Goal: Task Accomplishment & Management: Manage account settings

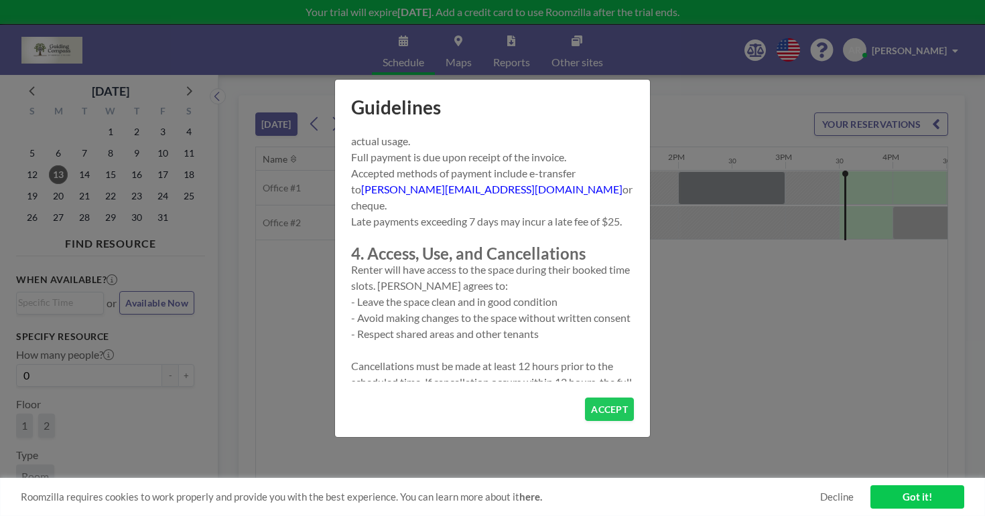
scroll to position [409, 0]
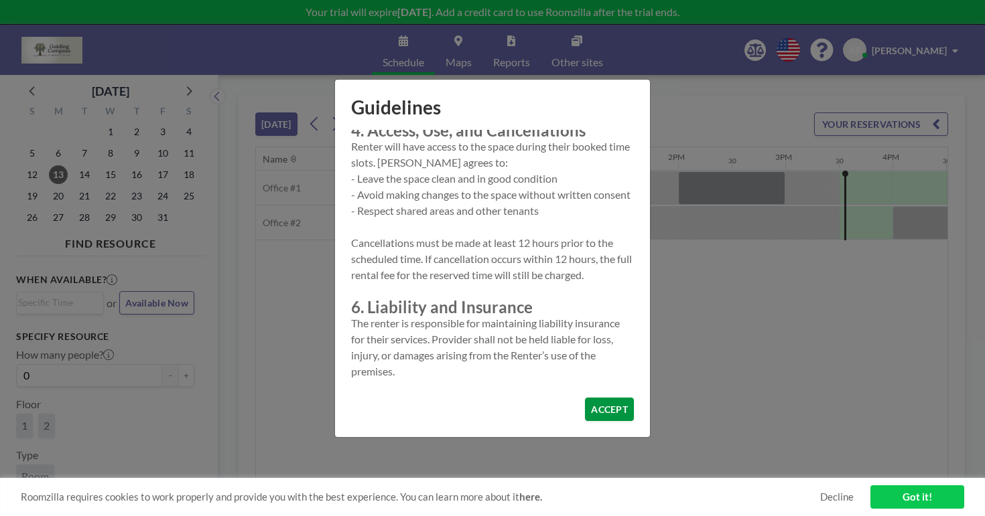
click at [589, 398] on button "ACCEPT" at bounding box center [609, 409] width 49 height 23
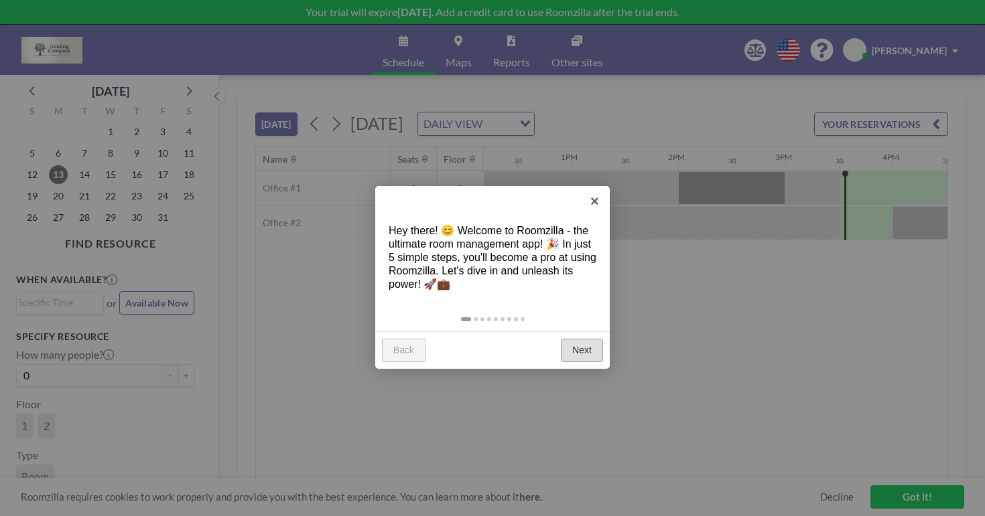
click at [587, 339] on link "Next" at bounding box center [582, 351] width 42 height 24
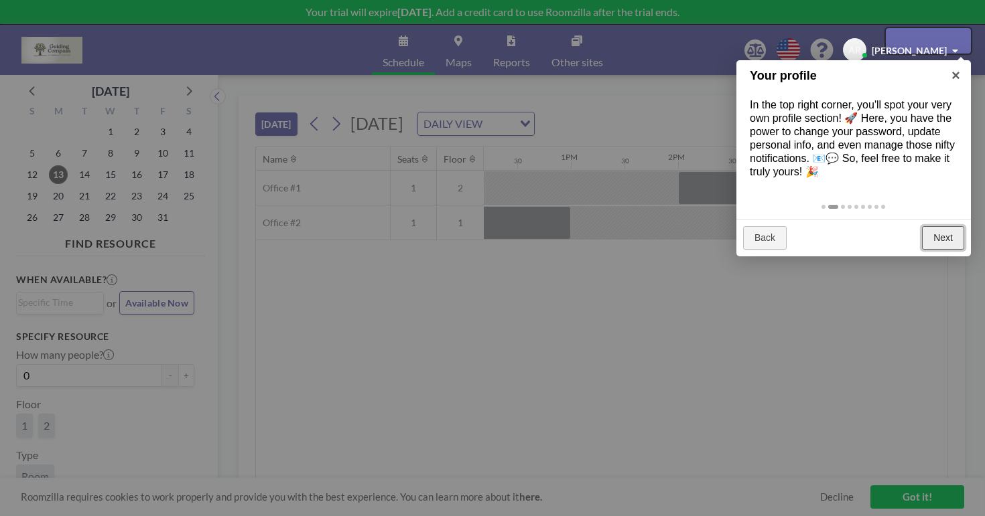
click at [940, 226] on link "Next" at bounding box center [943, 238] width 42 height 24
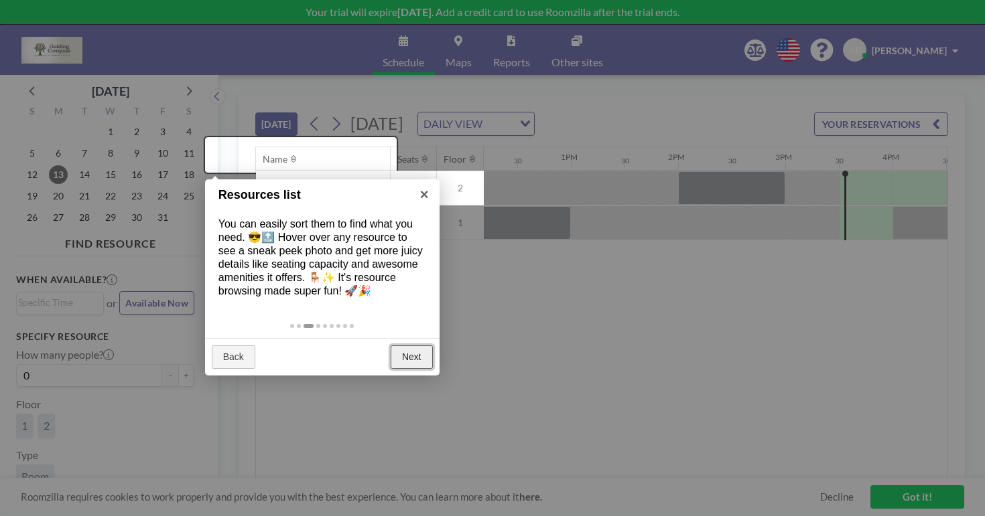
click at [414, 346] on link "Next" at bounding box center [411, 358] width 42 height 24
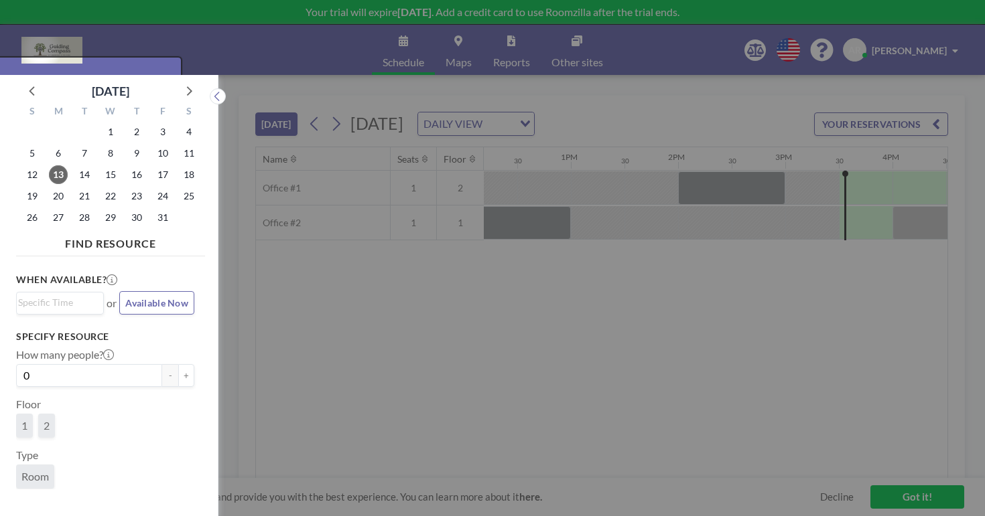
scroll to position [3, 0]
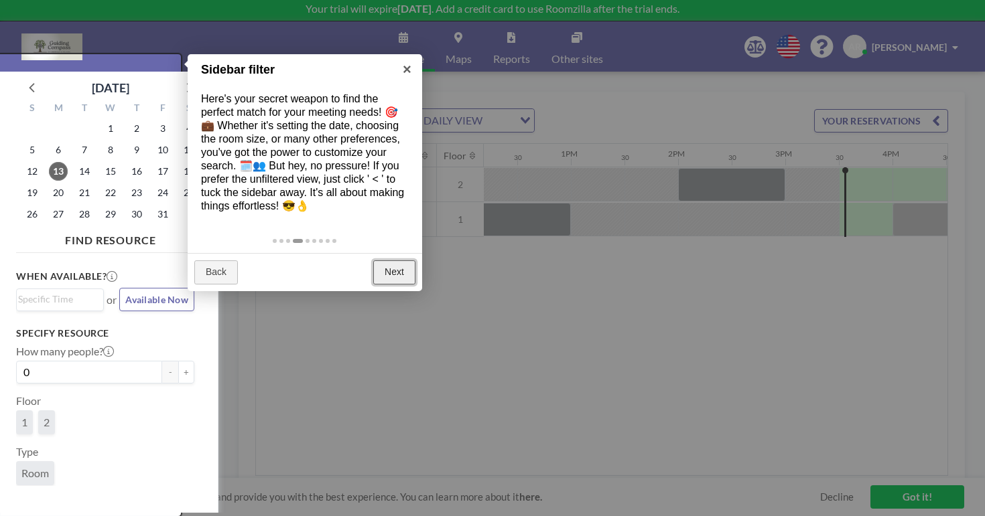
click at [388, 261] on link "Next" at bounding box center [394, 273] width 42 height 24
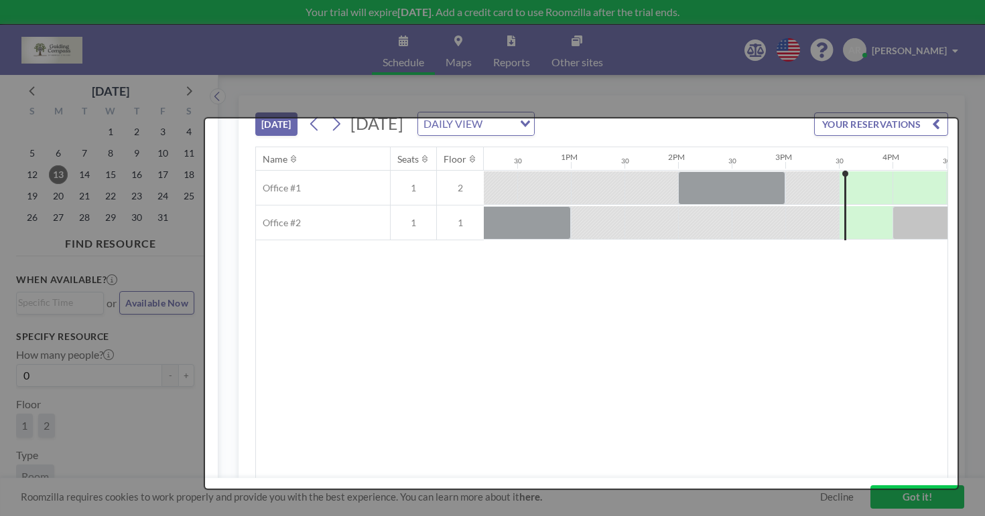
scroll to position [0, 0]
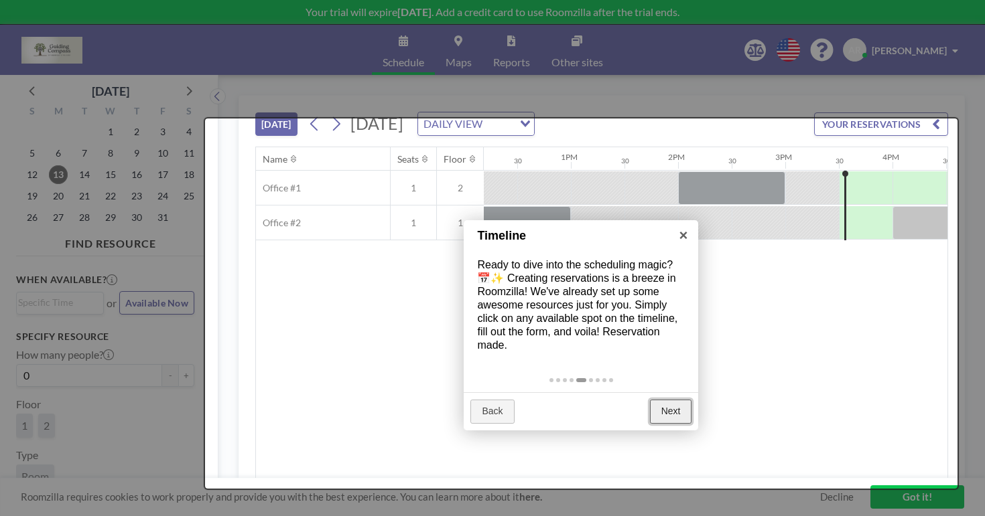
click at [674, 400] on link "Next" at bounding box center [671, 412] width 42 height 24
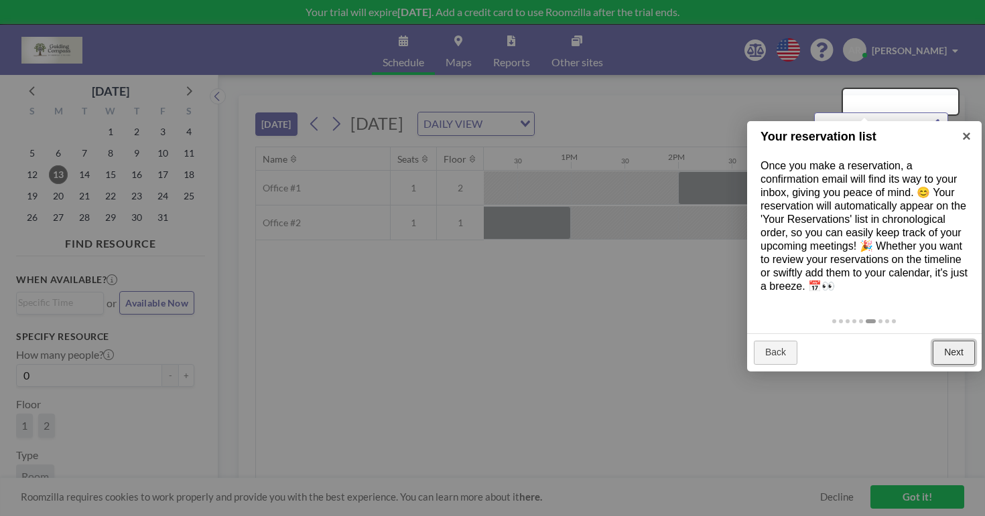
click at [954, 341] on link "Next" at bounding box center [953, 353] width 42 height 24
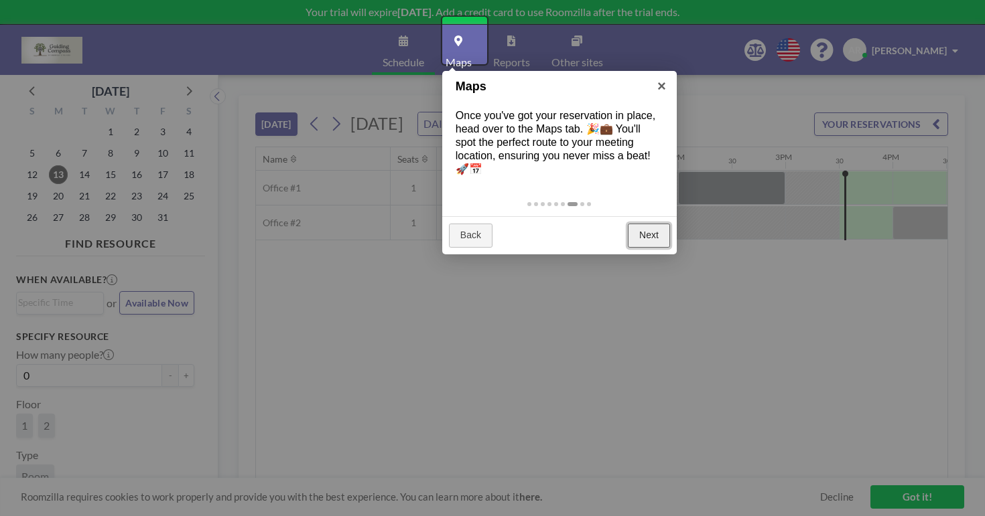
click at [641, 224] on link "Next" at bounding box center [649, 236] width 42 height 24
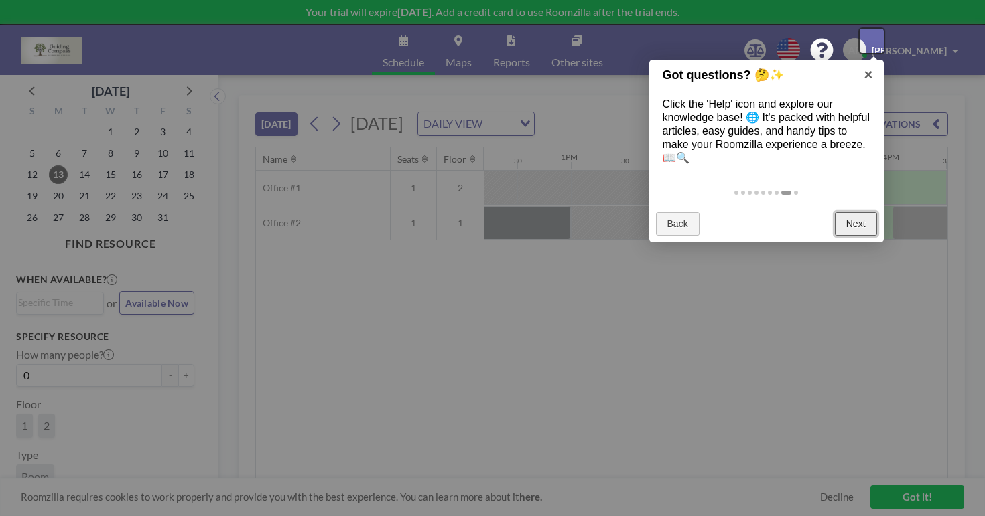
click at [839, 212] on link "Next" at bounding box center [856, 224] width 42 height 24
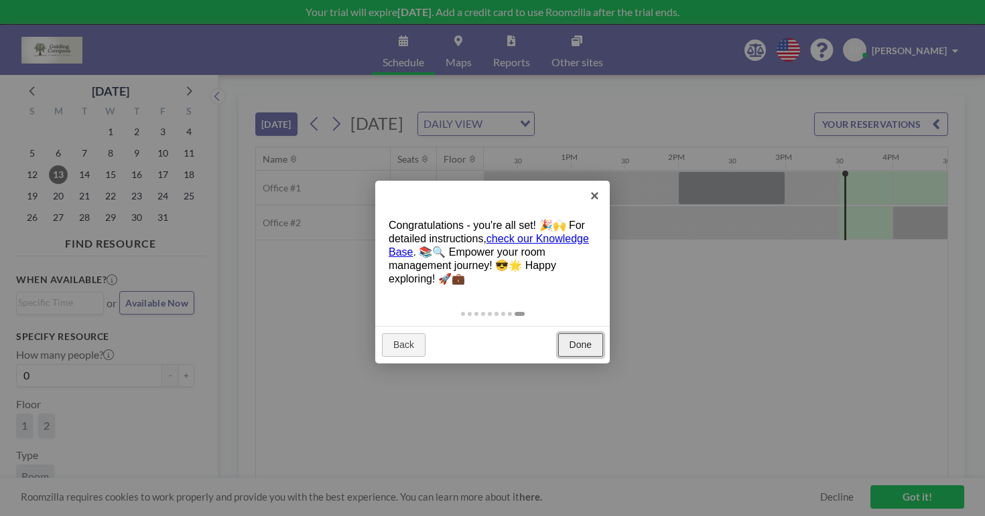
click at [592, 334] on link "Done" at bounding box center [580, 346] width 45 height 24
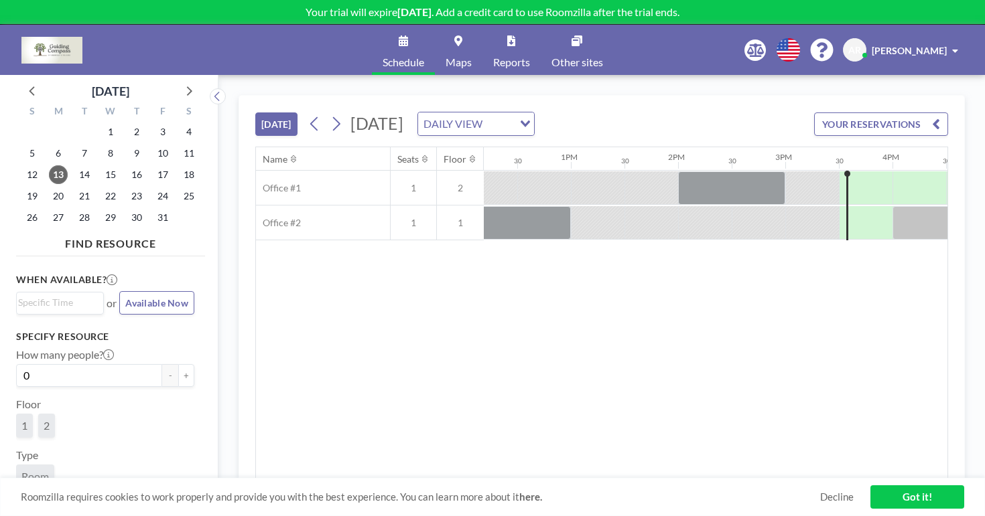
click at [534, 113] on div "Loading..." at bounding box center [523, 123] width 21 height 20
click at [589, 96] on div "[DATE] [DATE] DAILY VIEW Loading... YOUR RESERVATIONS" at bounding box center [601, 121] width 693 height 51
click at [330, 114] on icon at bounding box center [336, 124] width 13 height 20
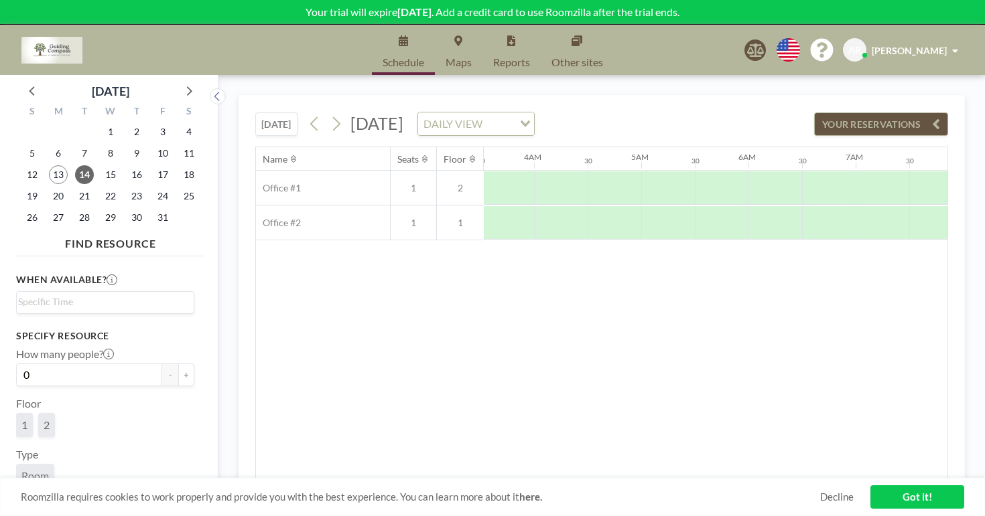
click at [512, 115] on input "Search for option" at bounding box center [498, 123] width 25 height 17
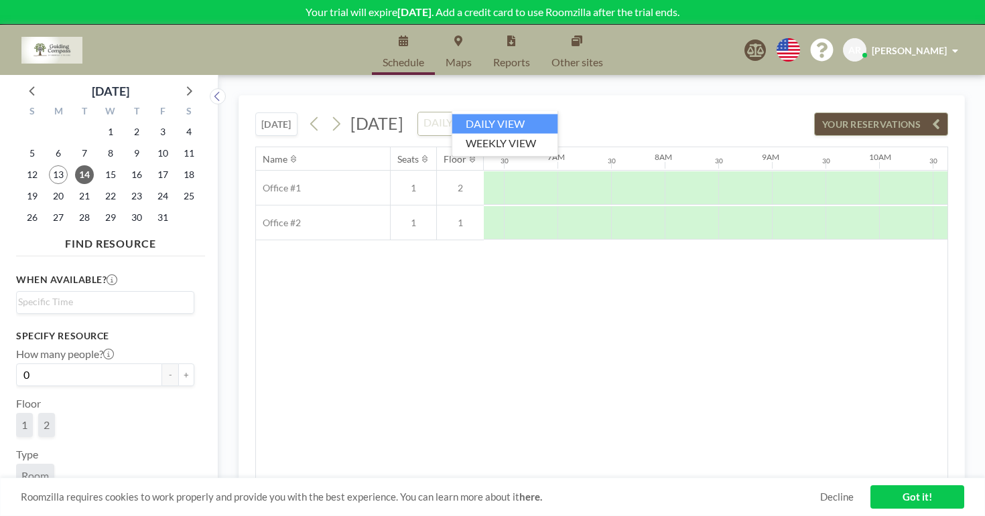
scroll to position [0, 697]
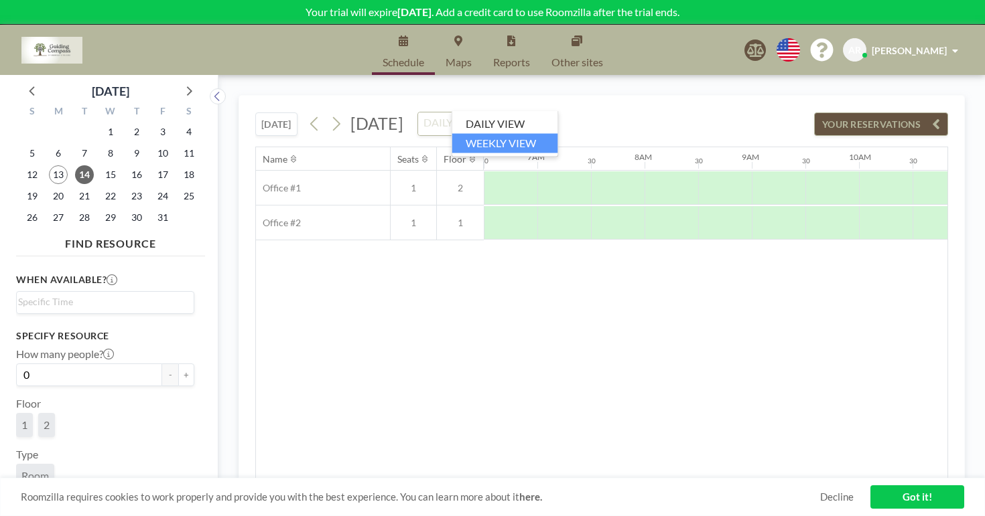
click at [504, 145] on li "WEEKLY VIEW" at bounding box center [505, 142] width 106 height 19
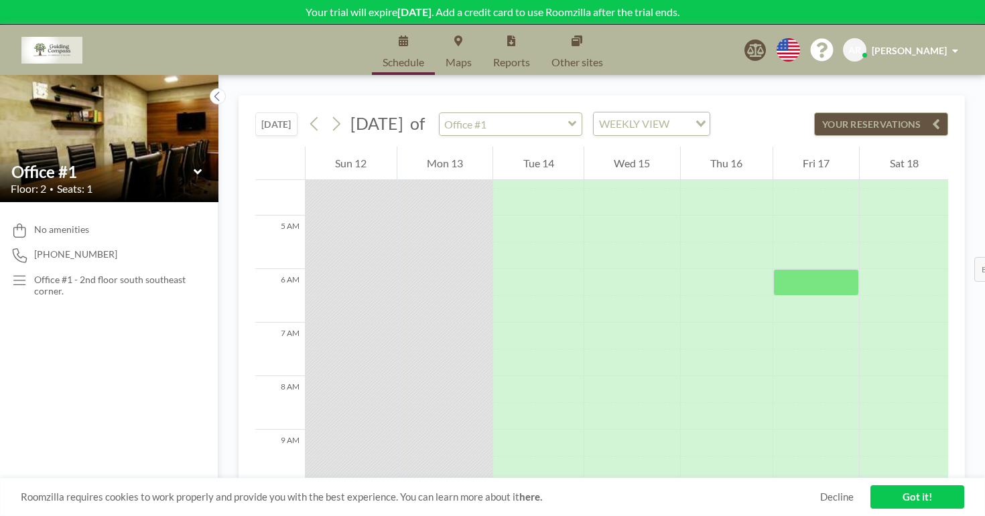
scroll to position [234, 0]
click at [330, 114] on icon at bounding box center [336, 124] width 13 height 20
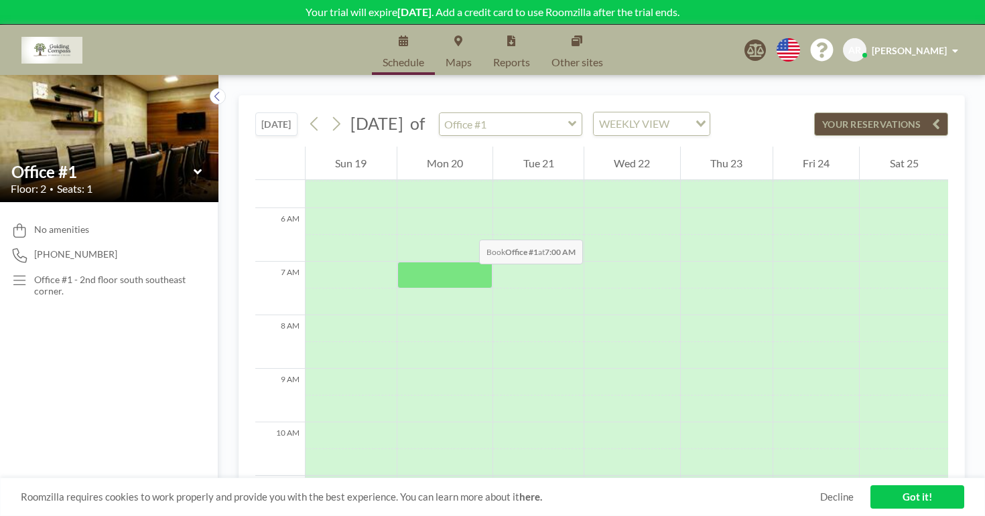
scroll to position [297, 0]
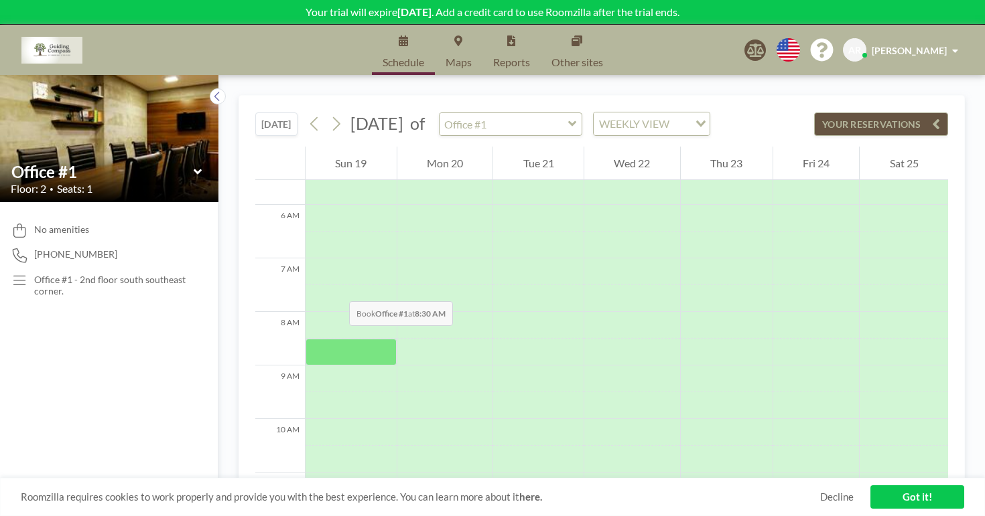
click at [305, 339] on div at bounding box center [350, 352] width 91 height 27
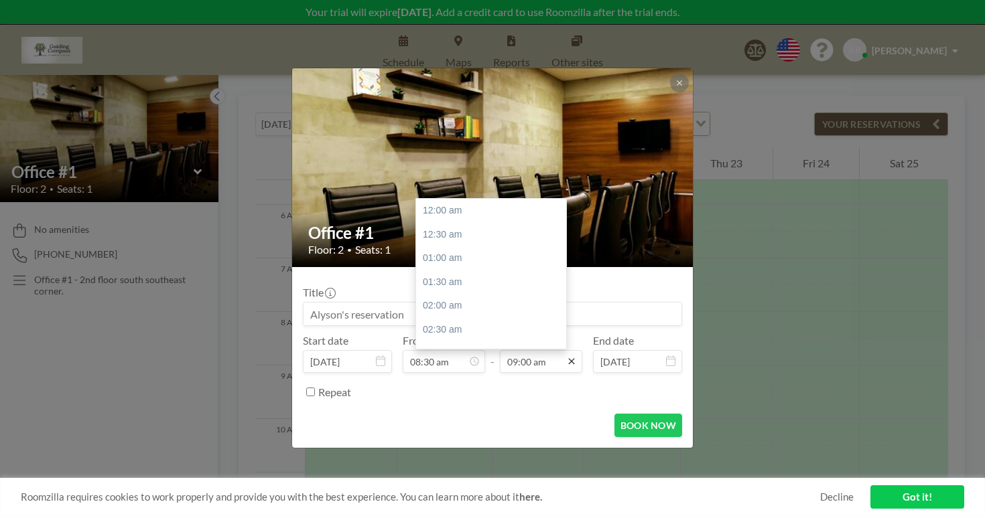
scroll to position [385, 0]
click at [566, 356] on icon at bounding box center [571, 361] width 11 height 11
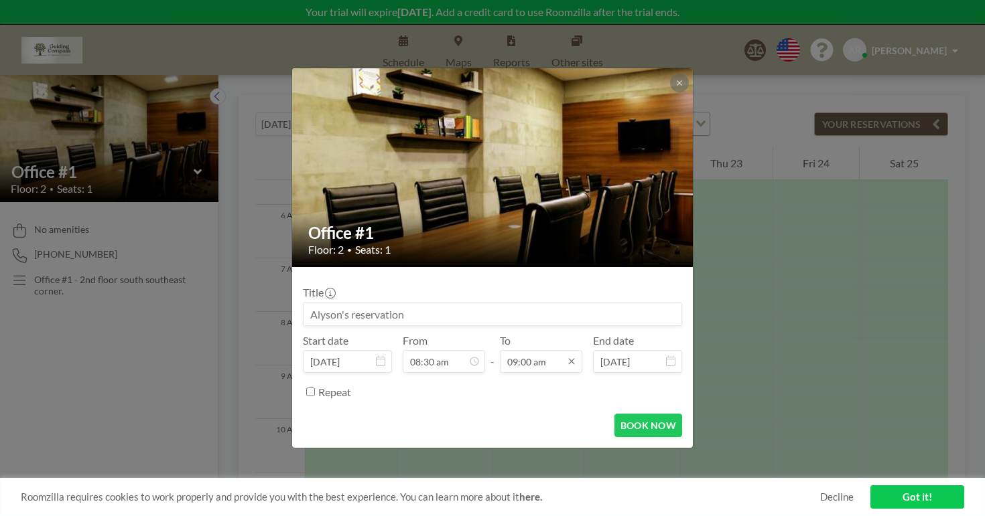
scroll to position [364, 0]
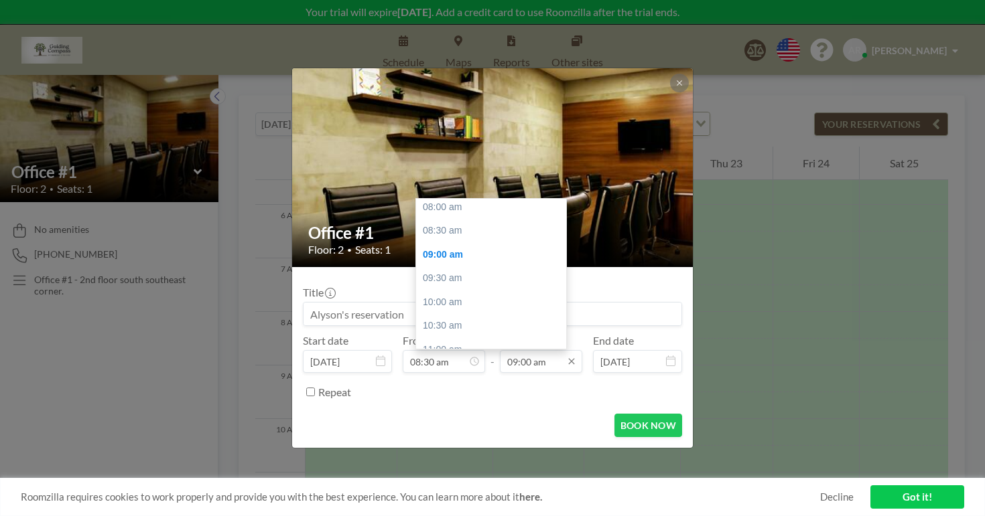
click at [547, 350] on input "09:00 am" at bounding box center [541, 361] width 82 height 23
click at [473, 334] on div "02:30 pm" at bounding box center [491, 346] width 150 height 24
click at [462, 317] on div "03:30 pm" at bounding box center [491, 329] width 150 height 24
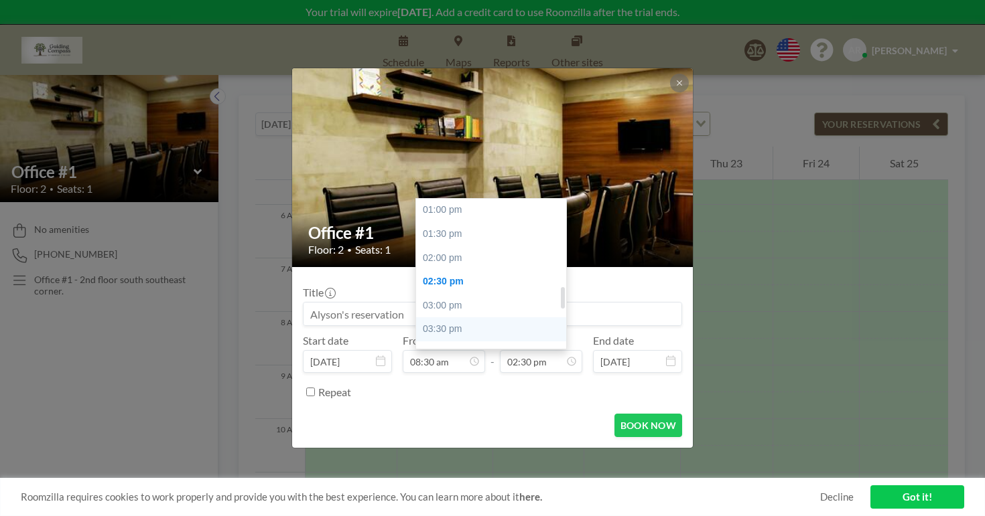
type input "03:30 pm"
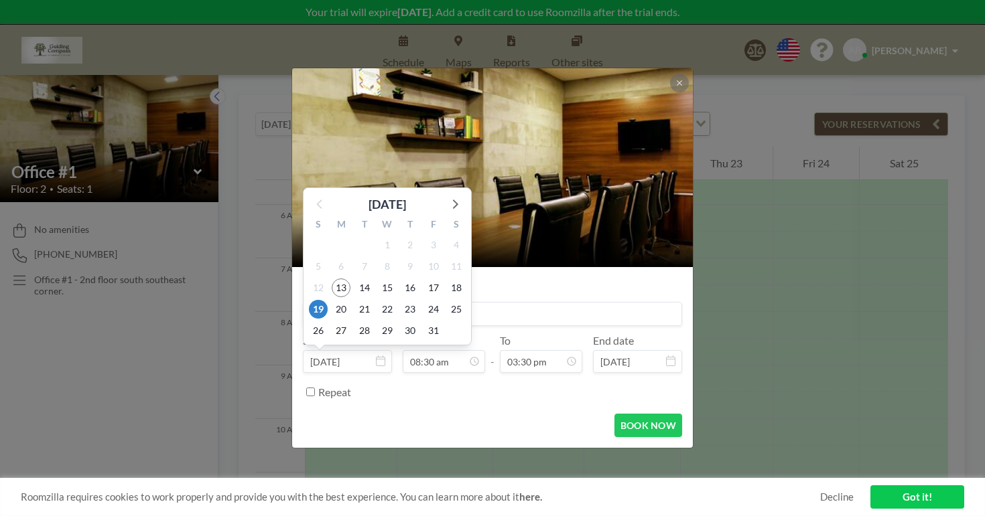
scroll to position [364, 0]
click at [350, 300] on span "20" at bounding box center [341, 309] width 19 height 19
type input "[DATE]"
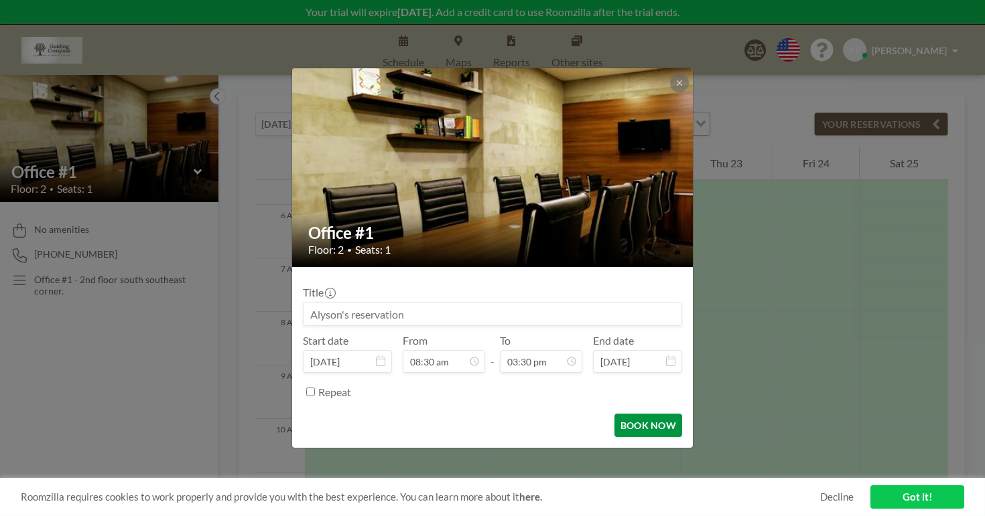
click at [614, 414] on button "BOOK NOW" at bounding box center [648, 425] width 68 height 23
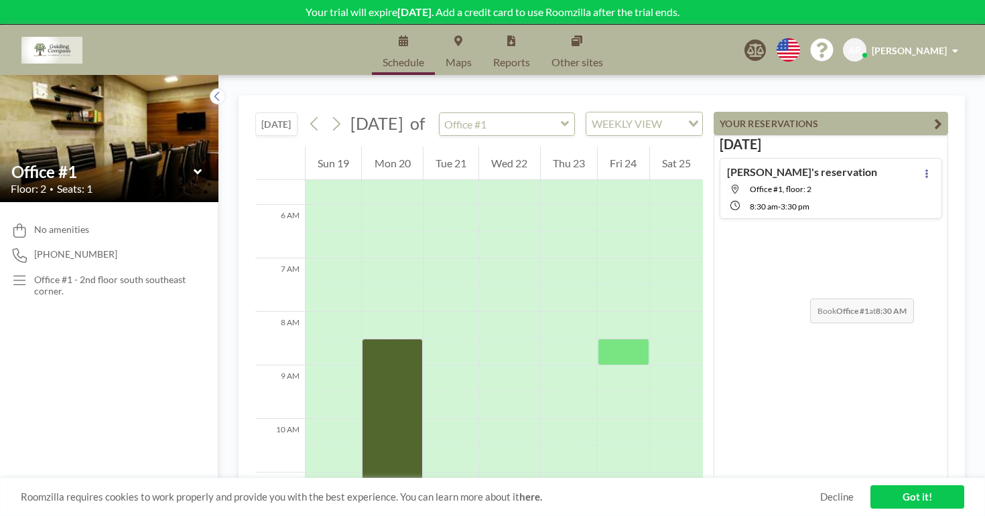
click at [644, 339] on div at bounding box center [622, 352] width 51 height 27
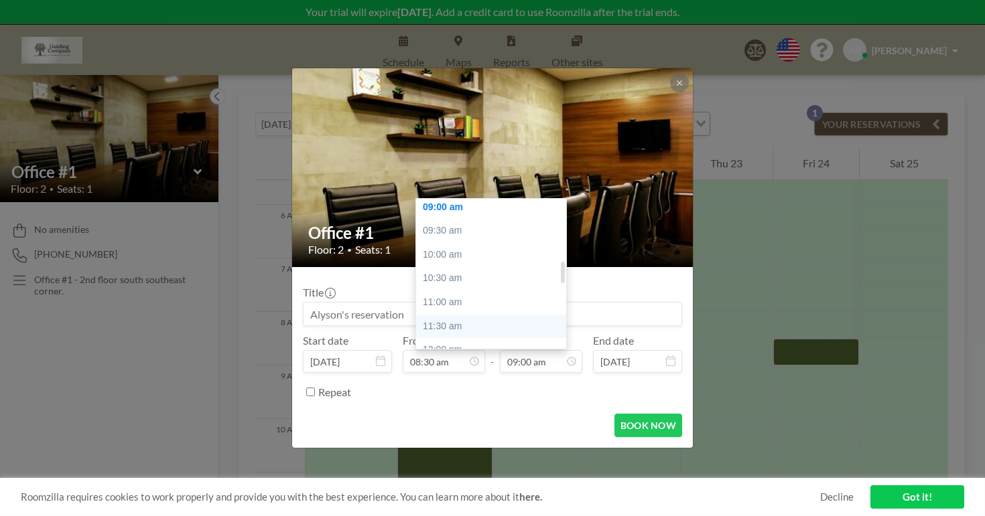
scroll to position [439, 0]
click at [482, 356] on div "12:30 pm" at bounding box center [491, 368] width 150 height 24
type input "12:30 pm"
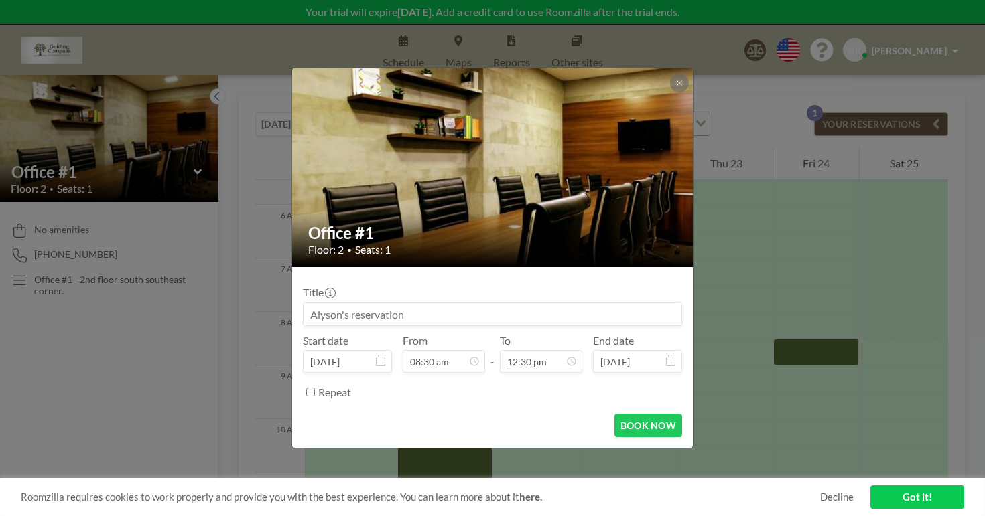
scroll to position [535, 0]
click at [628, 414] on button "BOOK NOW" at bounding box center [648, 425] width 68 height 23
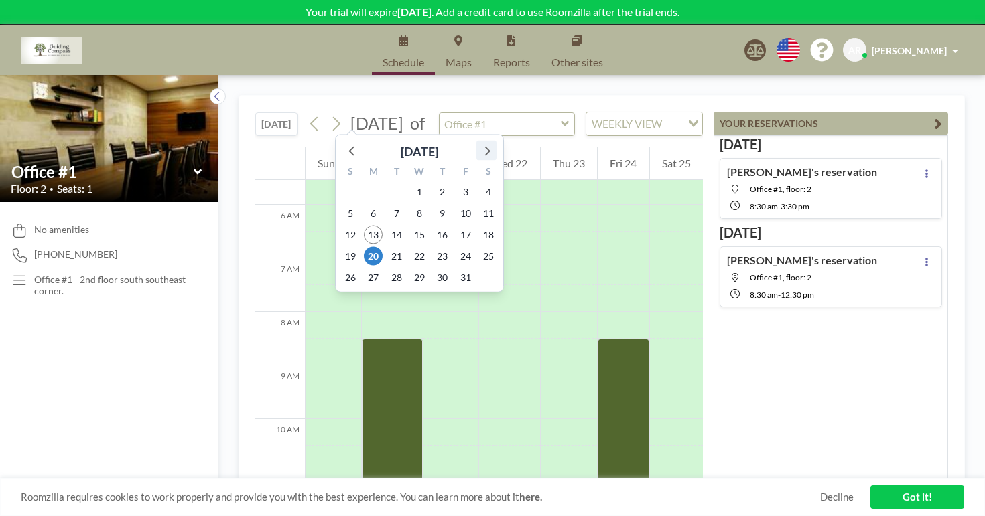
click at [485, 147] on icon at bounding box center [487, 151] width 5 height 9
click at [364, 204] on span "3" at bounding box center [373, 213] width 19 height 19
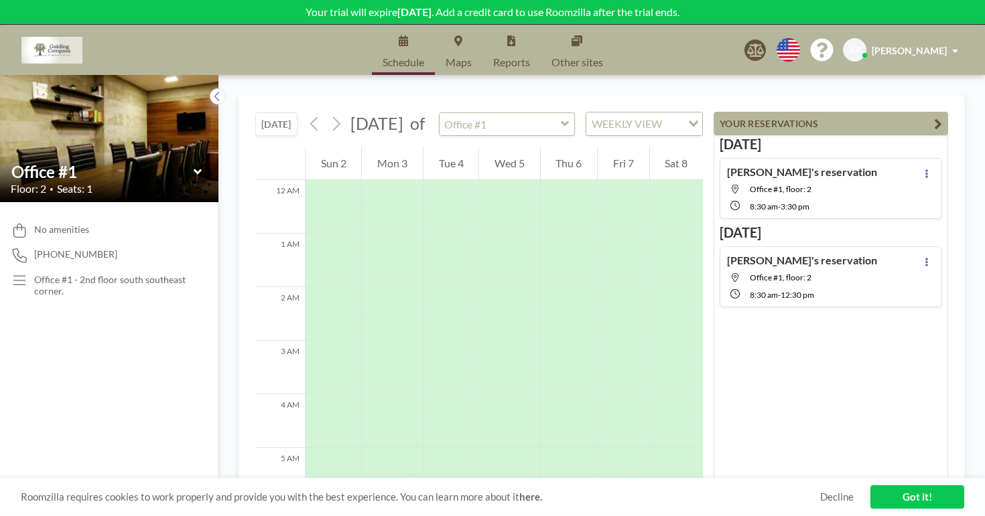
click at [194, 165] on icon at bounding box center [198, 171] width 9 height 13
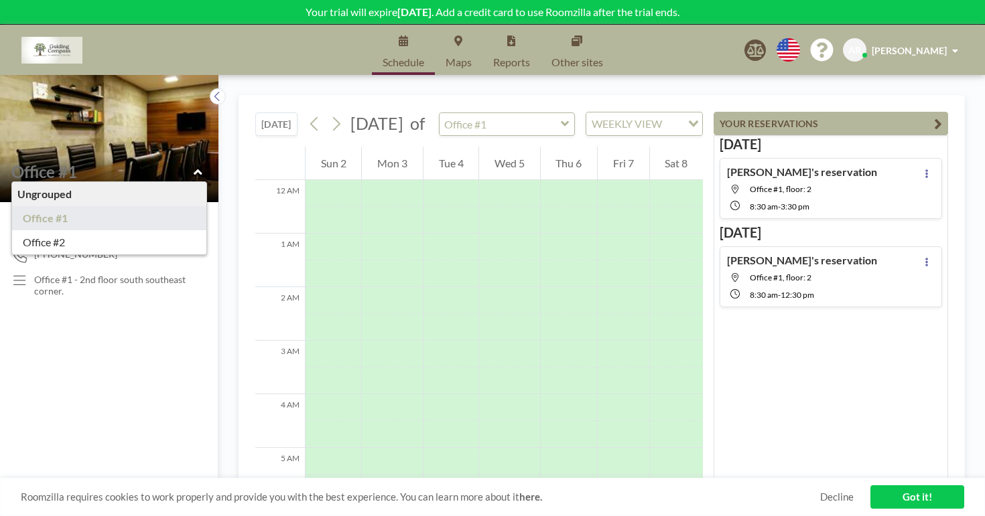
type input "Office #2"
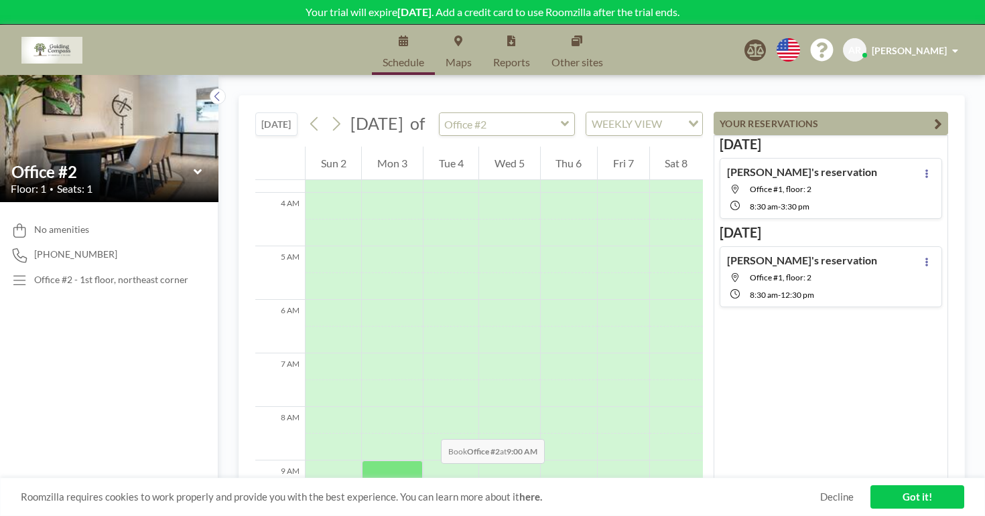
scroll to position [210, 0]
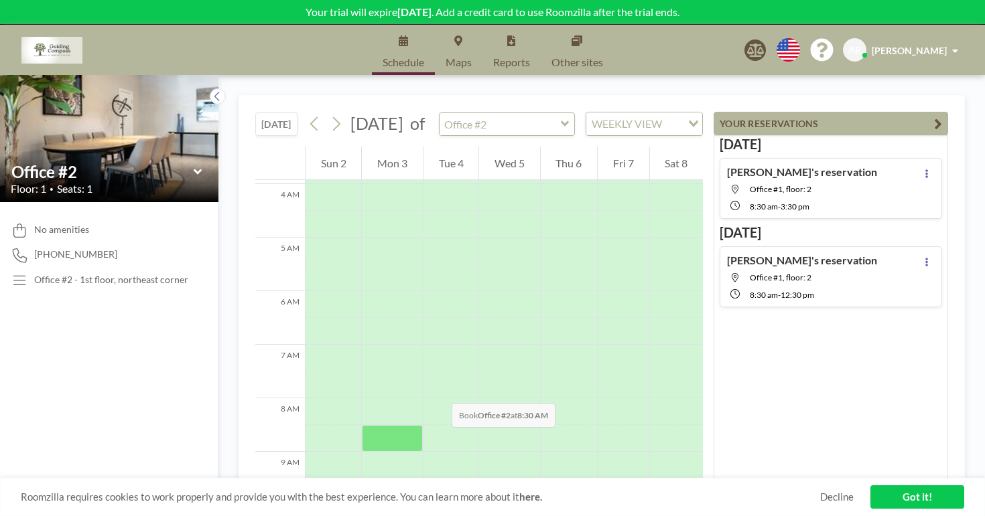
click at [362, 425] on div at bounding box center [392, 438] width 60 height 27
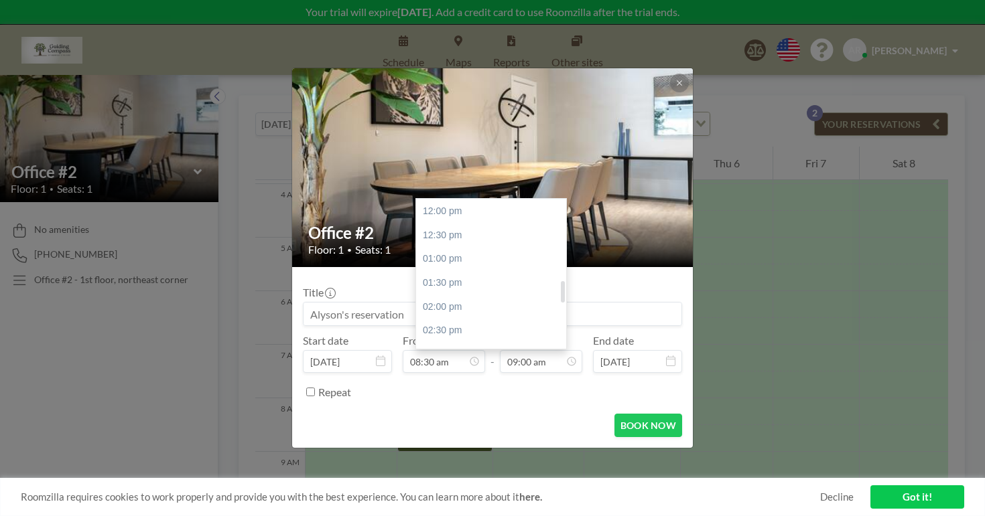
scroll to position [578, 0]
click at [516, 360] on div "03:30 pm" at bounding box center [491, 372] width 150 height 24
click at [482, 299] on div "04:00 pm" at bounding box center [491, 311] width 150 height 24
type input "04:00 pm"
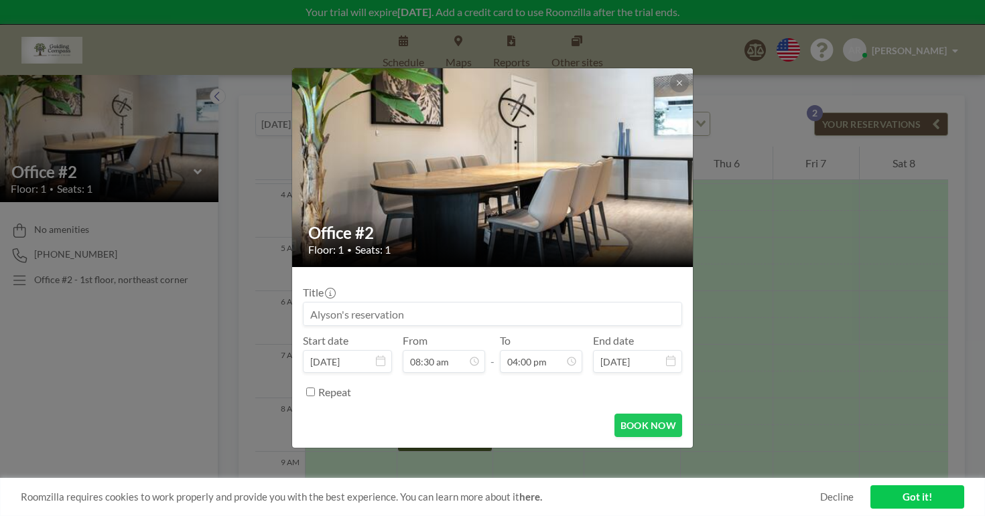
click at [315, 388] on input "Repeat" at bounding box center [310, 392] width 9 height 9
checkbox input "true"
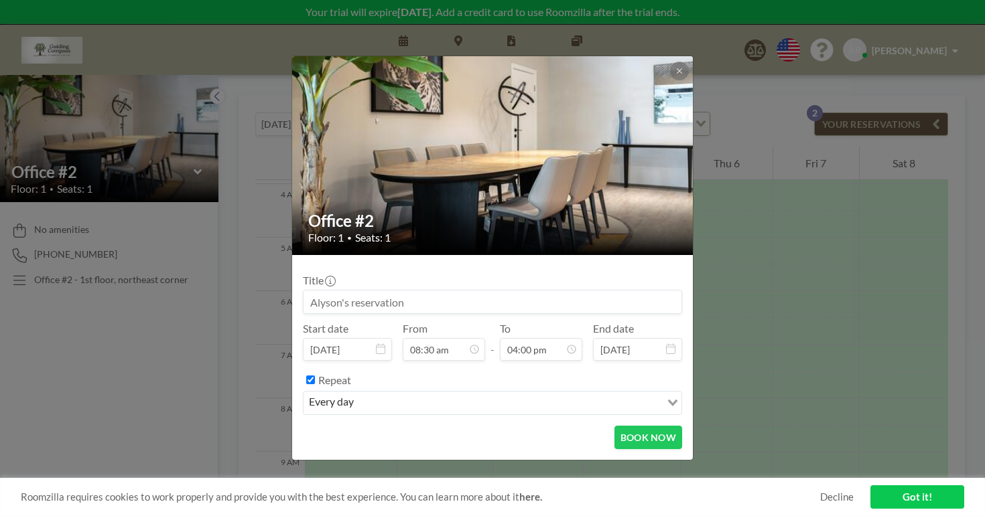
click at [399, 395] on input "Search for option" at bounding box center [508, 403] width 301 height 17
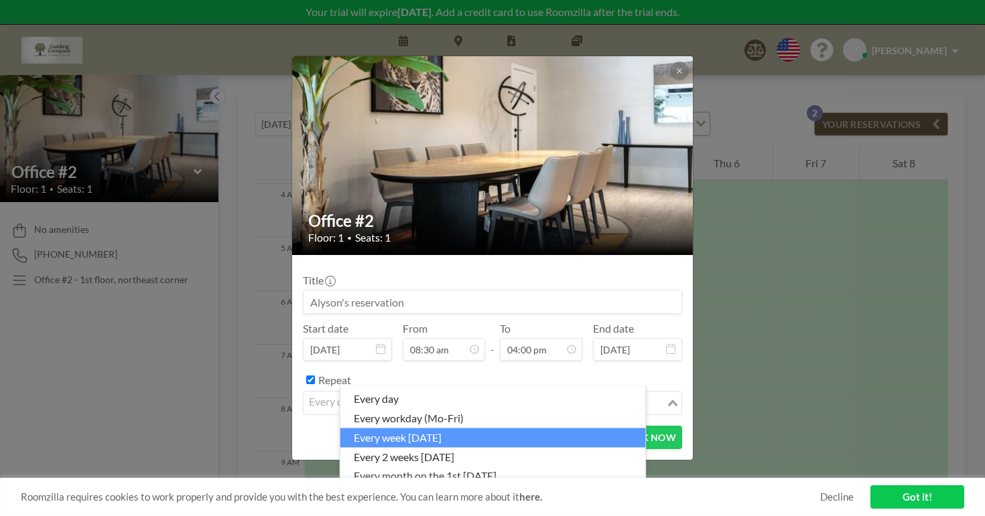
click at [421, 435] on li "every week [DATE]" at bounding box center [492, 437] width 305 height 19
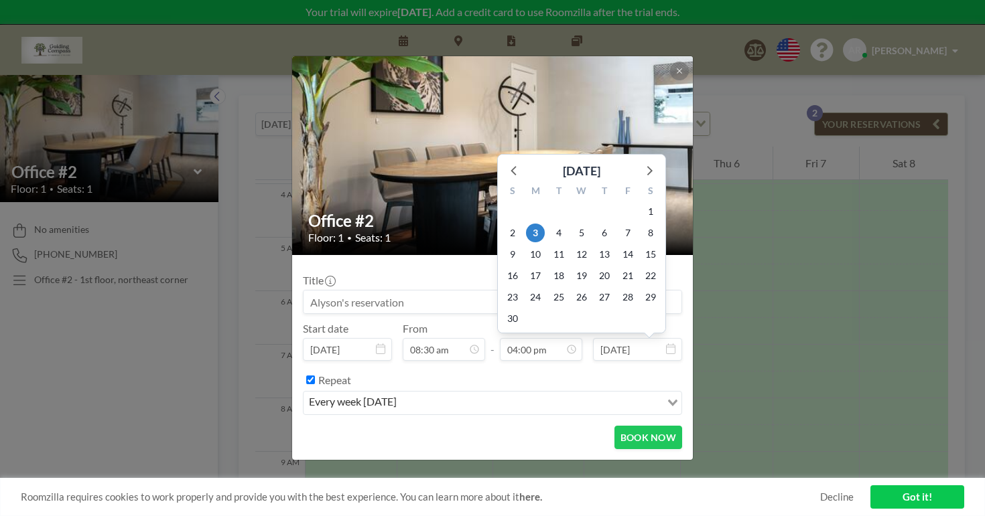
click at [625, 338] on input "[DATE]" at bounding box center [637, 349] width 89 height 23
click at [640, 161] on icon at bounding box center [648, 169] width 17 height 17
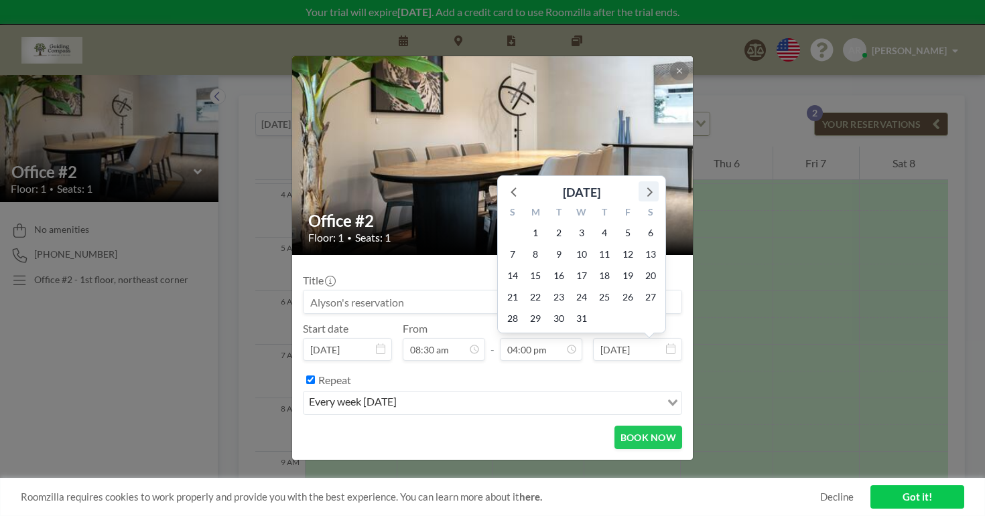
click at [628, 148] on img at bounding box center [493, 156] width 402 height 268
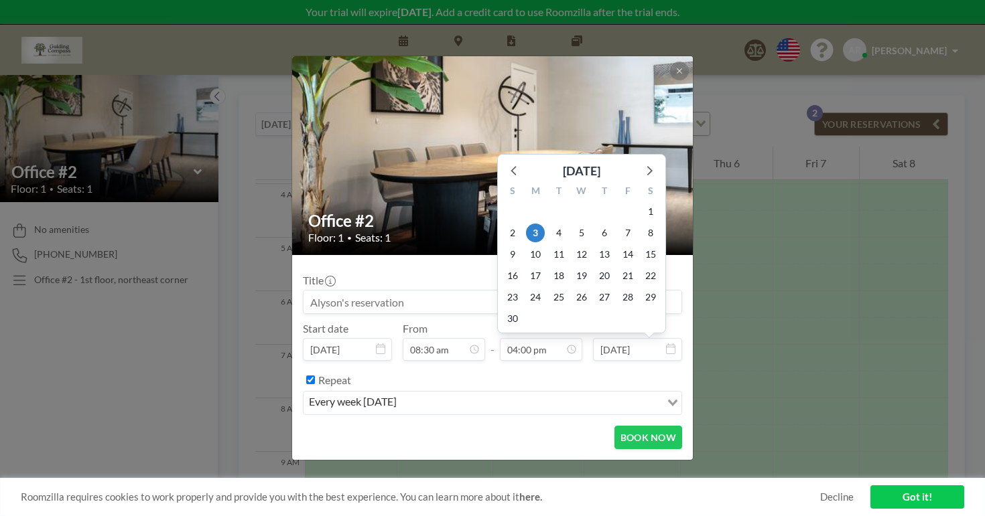
click at [605, 338] on input "[DATE]" at bounding box center [637, 349] width 89 height 23
click at [647, 166] on icon at bounding box center [649, 170] width 5 height 9
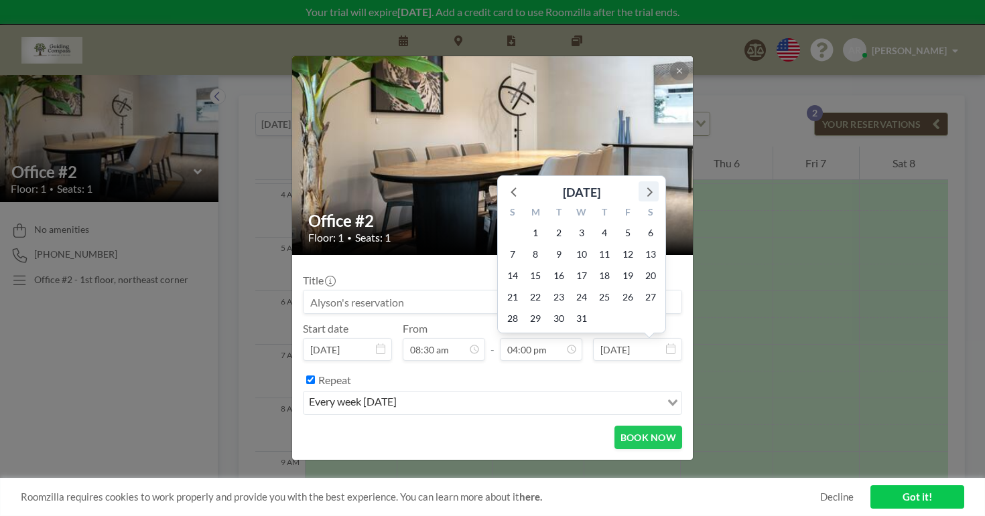
click at [640, 183] on icon at bounding box center [648, 191] width 17 height 17
click at [647, 188] on icon at bounding box center [649, 192] width 5 height 9
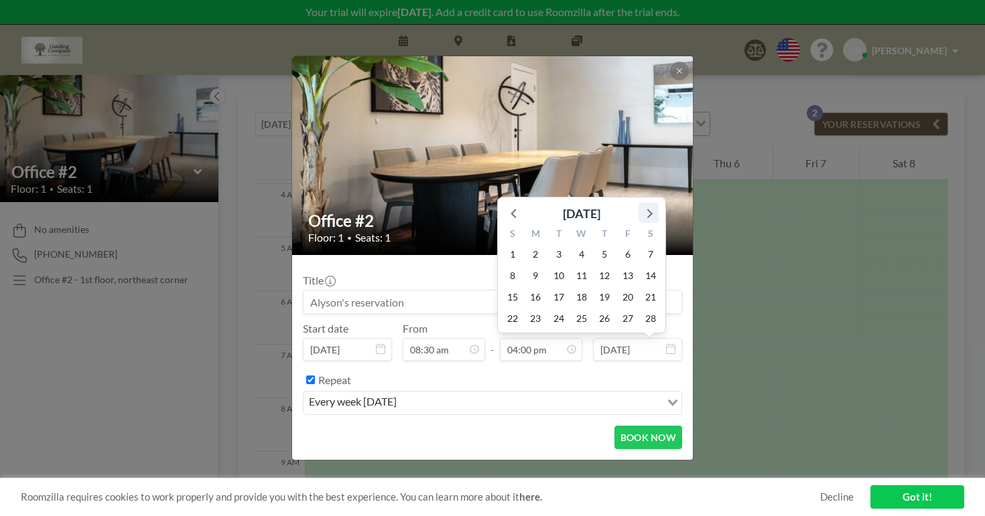
click at [630, 175] on img at bounding box center [493, 156] width 402 height 268
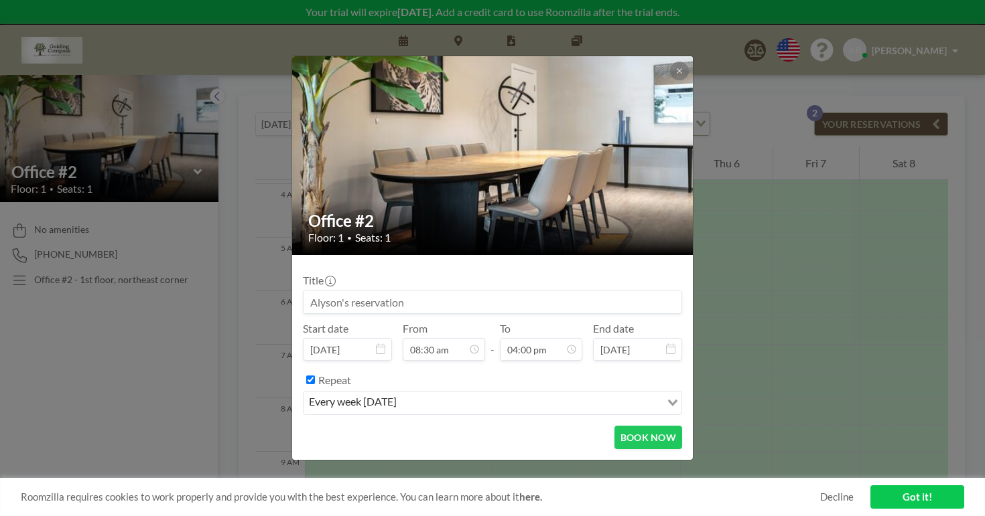
click at [628, 346] on div "Title Start date [DATE] From 08:30 am - To 04:00 pm End date [DATE] [DATE] S M …" at bounding box center [492, 340] width 379 height 149
click at [666, 344] on icon at bounding box center [670, 349] width 9 height 11
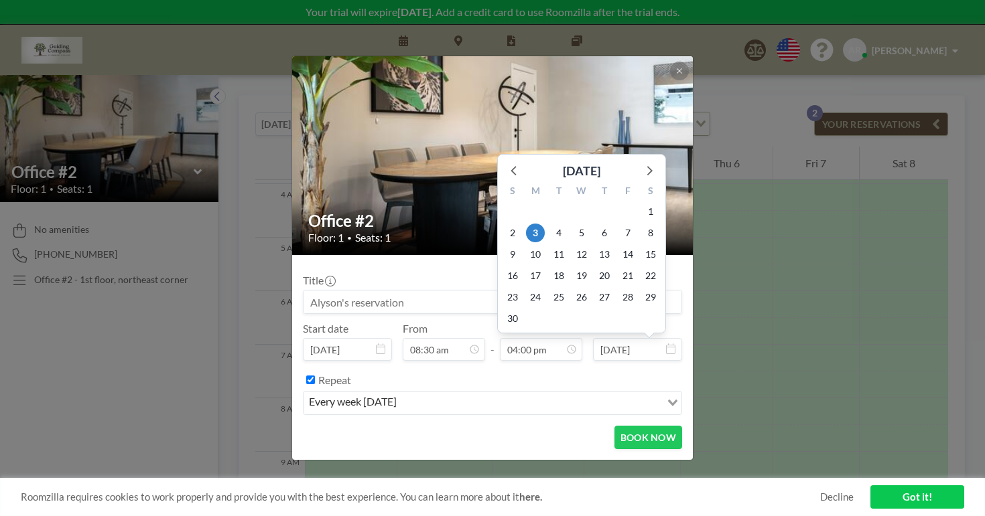
click at [615, 338] on input "[DATE]" at bounding box center [637, 349] width 89 height 23
click at [594, 338] on input "[DATE]" at bounding box center [637, 349] width 89 height 23
click at [616, 338] on input "[DATE]" at bounding box center [637, 349] width 89 height 23
click at [620, 338] on input "[DATE]" at bounding box center [637, 349] width 89 height 23
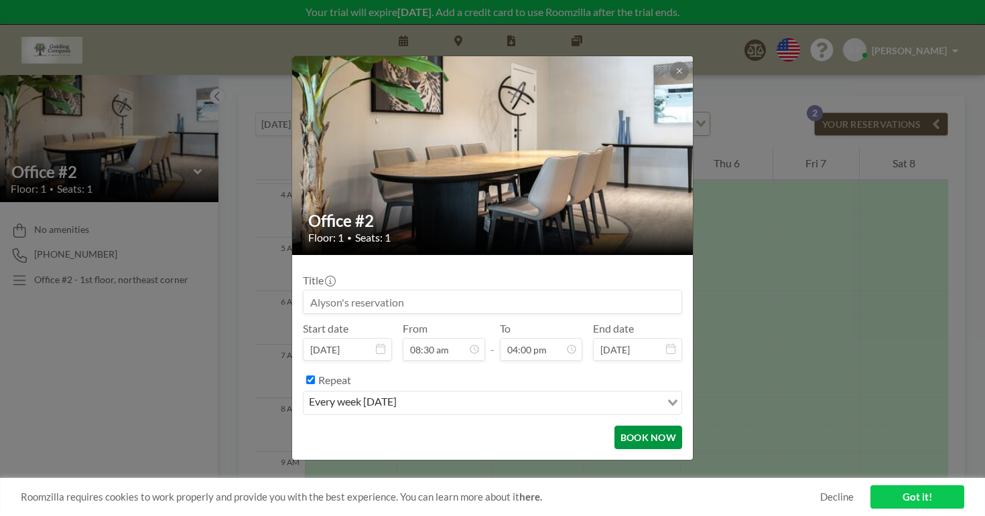
click at [614, 426] on button "BOOK NOW" at bounding box center [648, 437] width 68 height 23
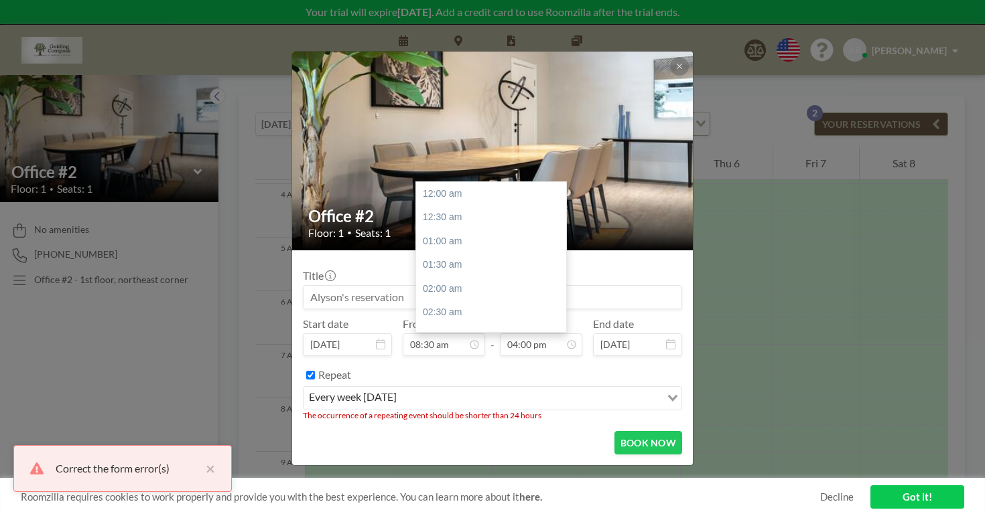
scroll to position [685, 0]
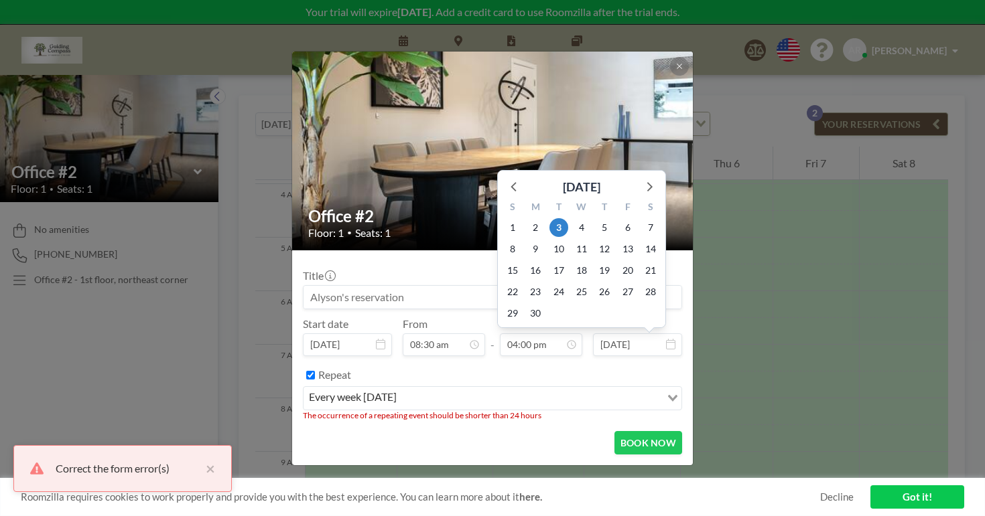
click at [619, 334] on input "[DATE]" at bounding box center [637, 345] width 89 height 23
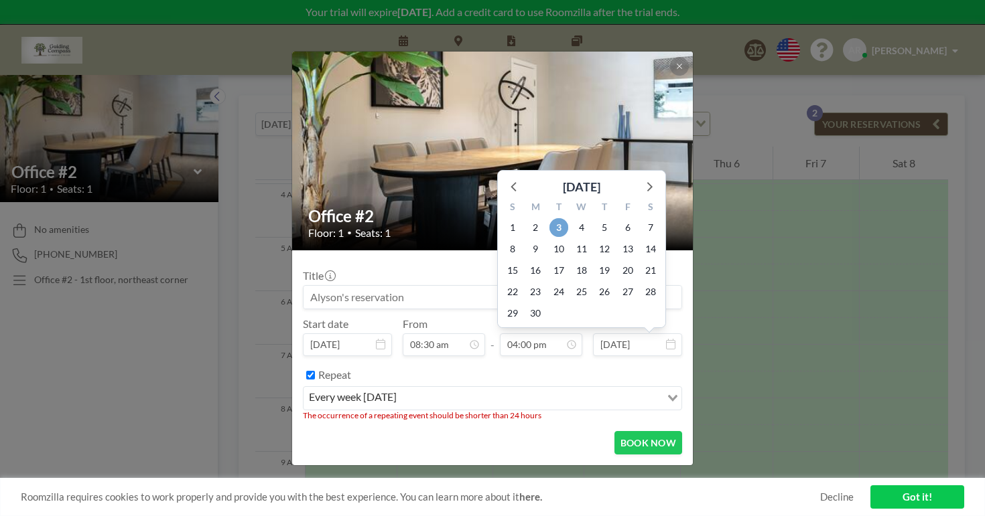
click at [549, 218] on span "3" at bounding box center [558, 227] width 19 height 19
click at [621, 334] on input "[DATE]" at bounding box center [637, 345] width 89 height 23
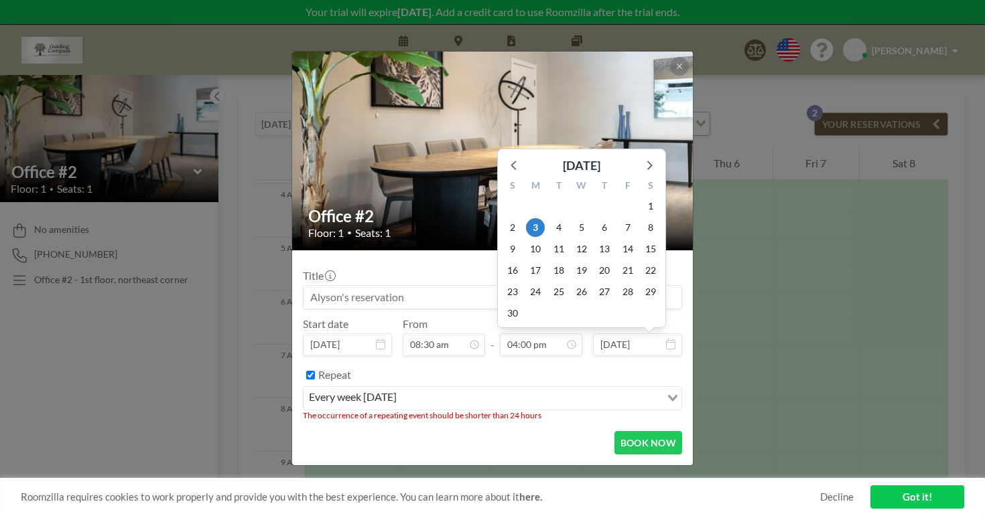
type input "[DATE]"
click at [608, 364] on div "Repeat" at bounding box center [500, 375] width 364 height 22
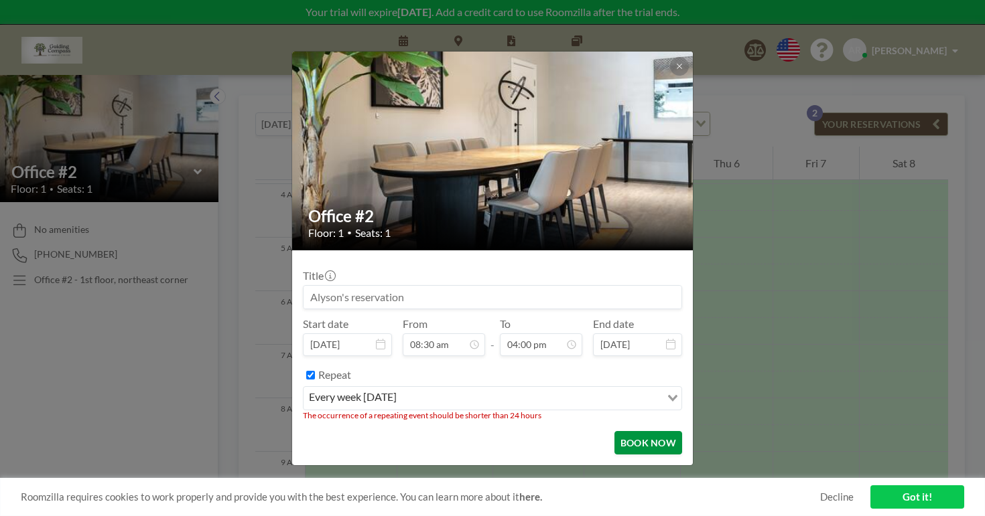
click at [614, 431] on button "BOOK NOW" at bounding box center [648, 442] width 68 height 23
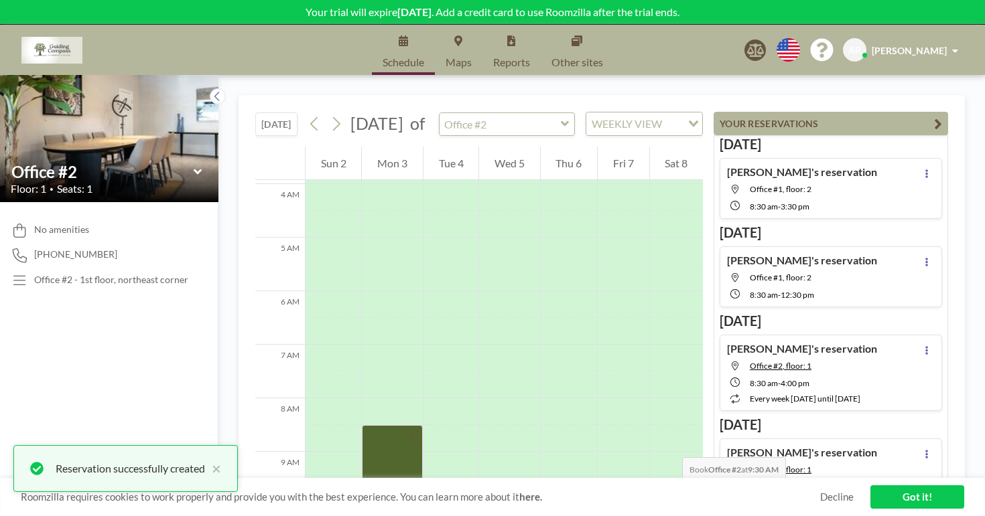
scroll to position [5, 0]
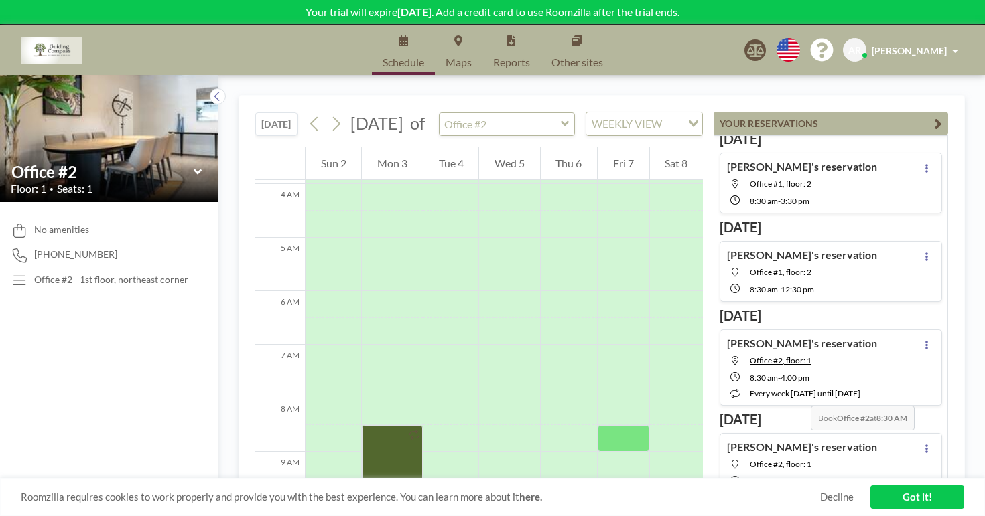
click at [645, 425] on div at bounding box center [622, 438] width 51 height 27
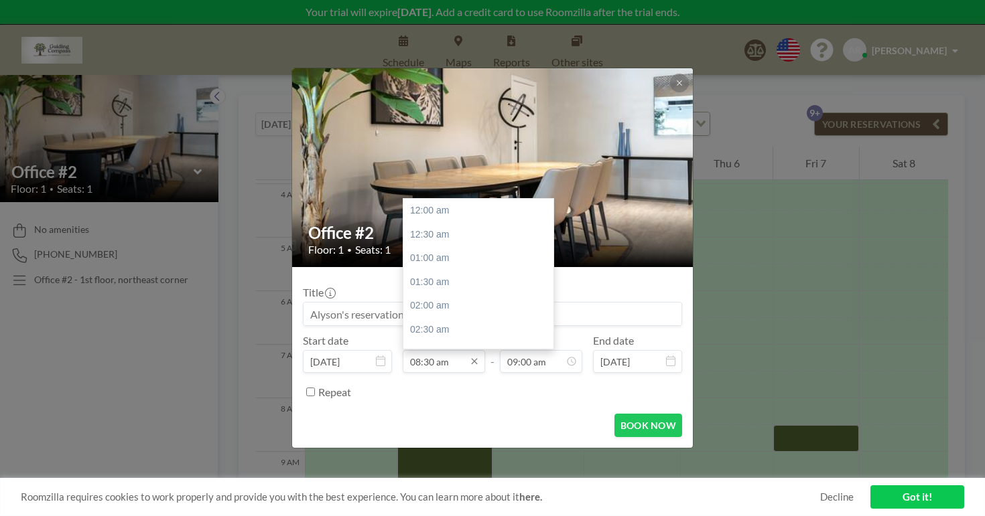
scroll to position [364, 0]
click at [568, 359] on icon at bounding box center [571, 362] width 6 height 6
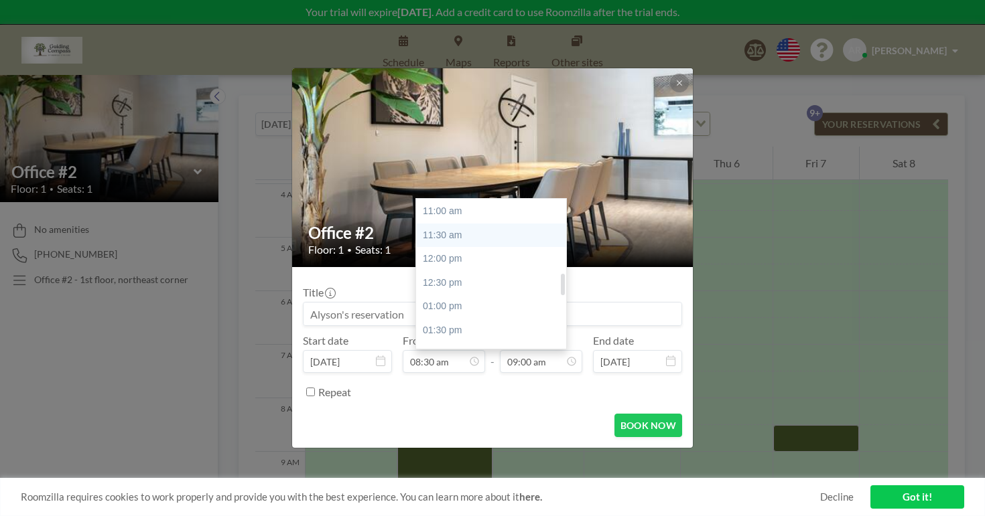
scroll to position [612, 0]
click at [488, 350] on div "04:00 pm" at bounding box center [491, 362] width 150 height 24
type input "04:00 pm"
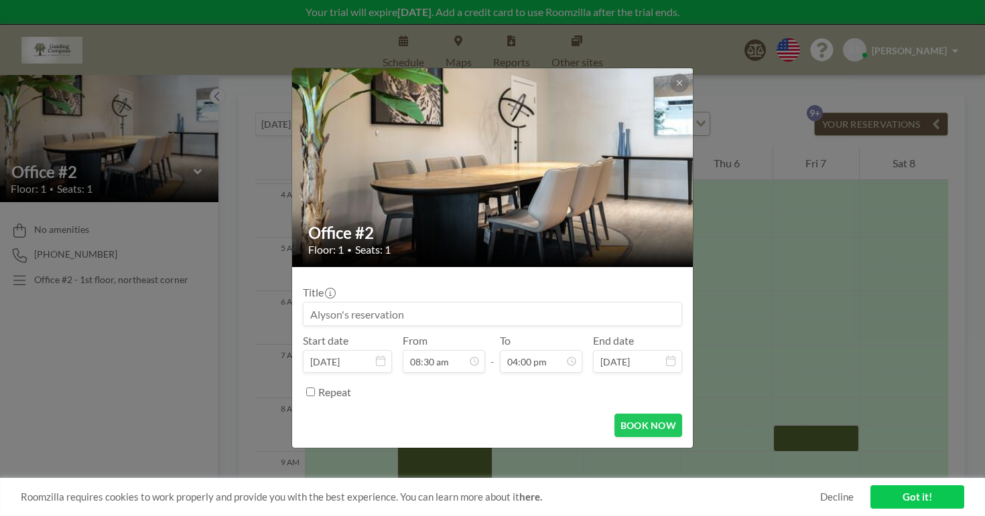
click at [351, 386] on label "Repeat" at bounding box center [334, 392] width 33 height 13
click at [315, 388] on input "Repeat" at bounding box center [310, 392] width 9 height 9
checkbox input "true"
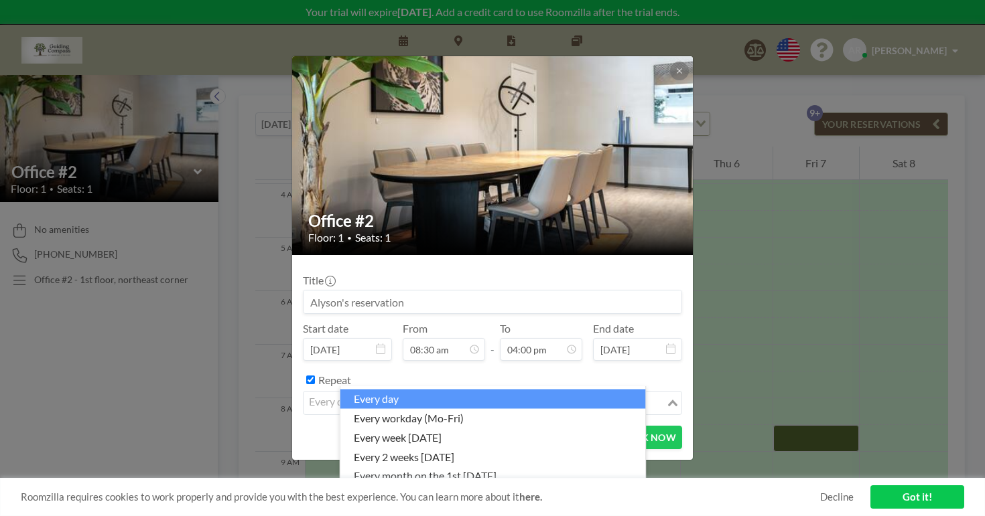
click at [364, 392] on div "every day" at bounding box center [484, 402] width 362 height 20
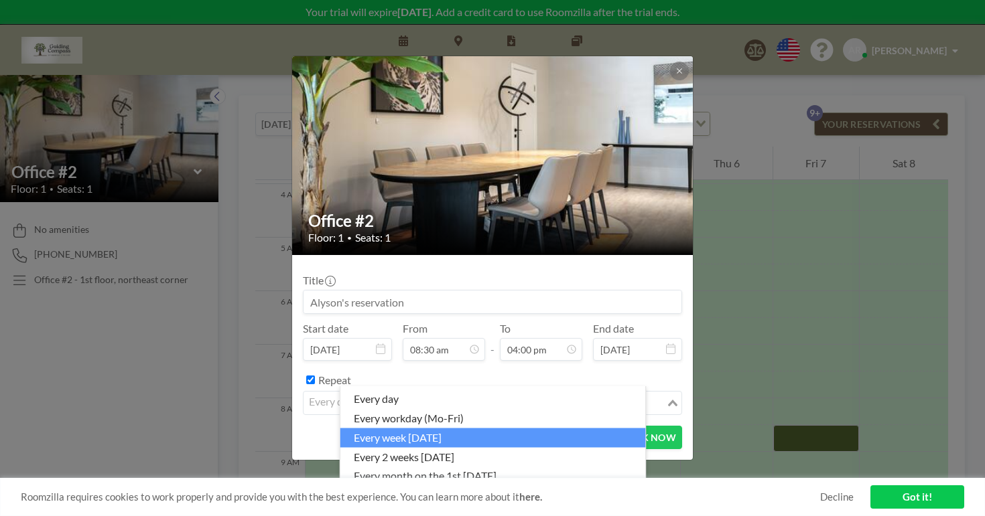
click at [382, 428] on li "every week [DATE]" at bounding box center [492, 437] width 305 height 19
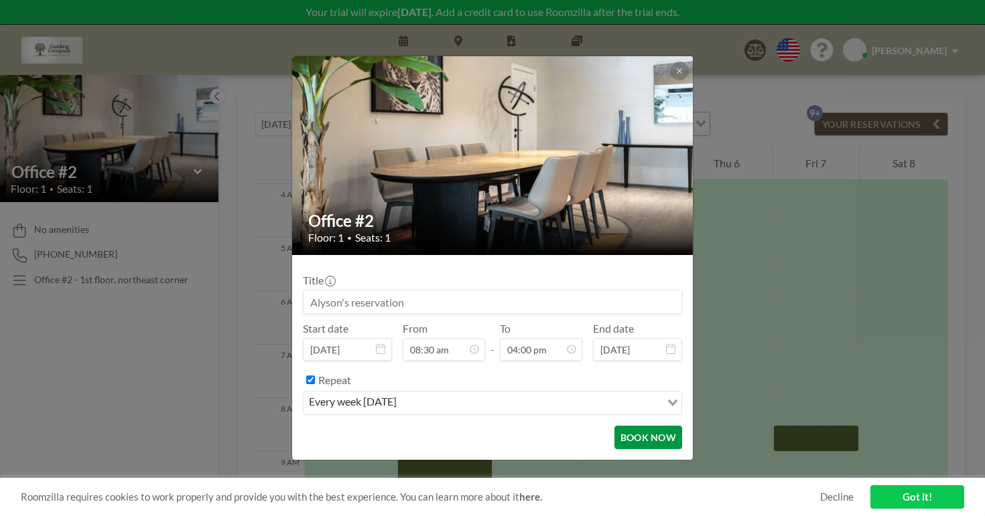
click at [614, 426] on button "BOOK NOW" at bounding box center [648, 437] width 68 height 23
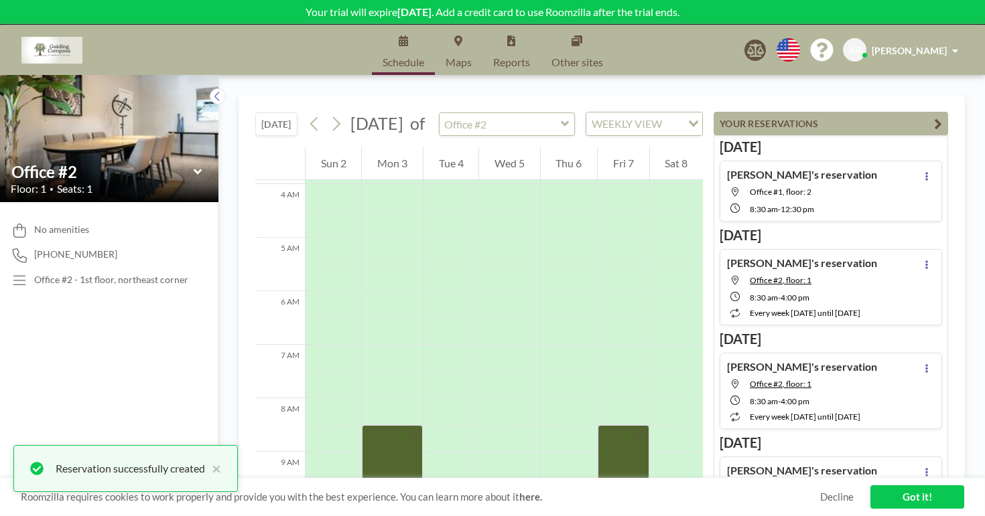
scroll to position [90, 0]
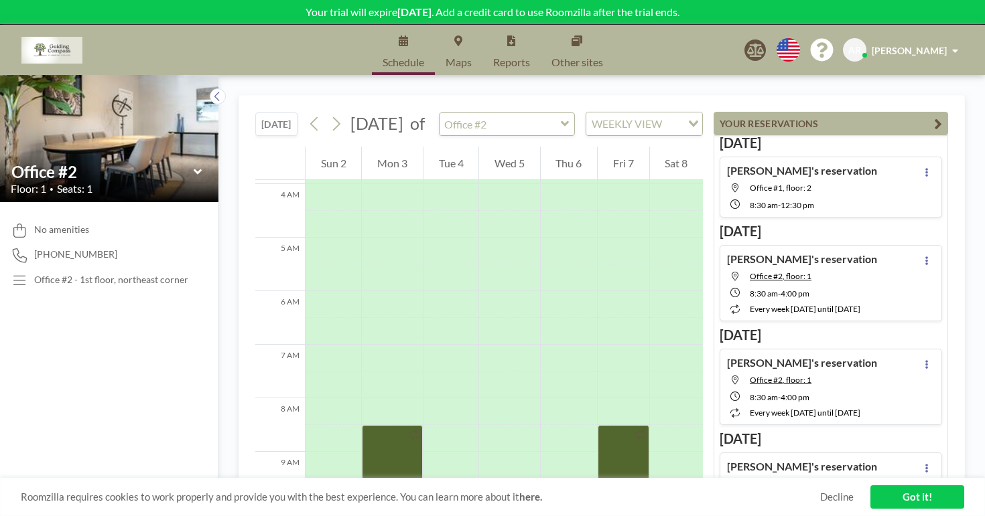
click at [918, 500] on link "Got it!" at bounding box center [917, 497] width 94 height 23
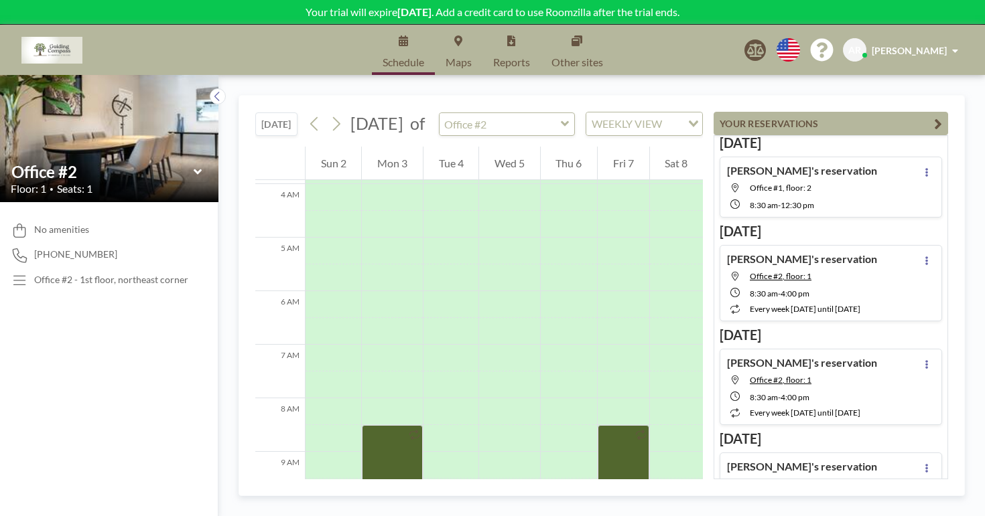
click at [919, 45] on span "[PERSON_NAME]" at bounding box center [908, 50] width 75 height 11
click at [919, 38] on div "AR [PERSON_NAME]" at bounding box center [903, 49] width 121 height 23
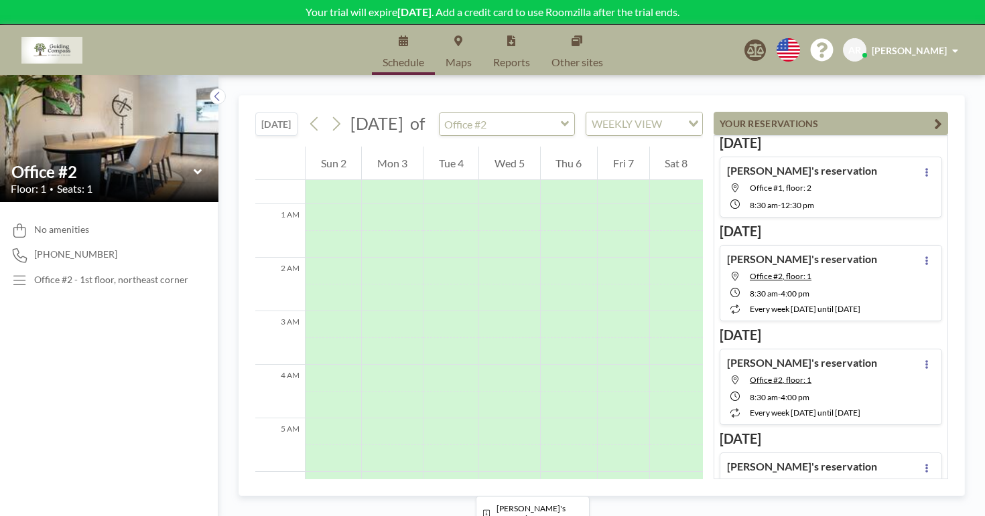
scroll to position [28, 0]
click at [333, 117] on icon at bounding box center [336, 124] width 7 height 14
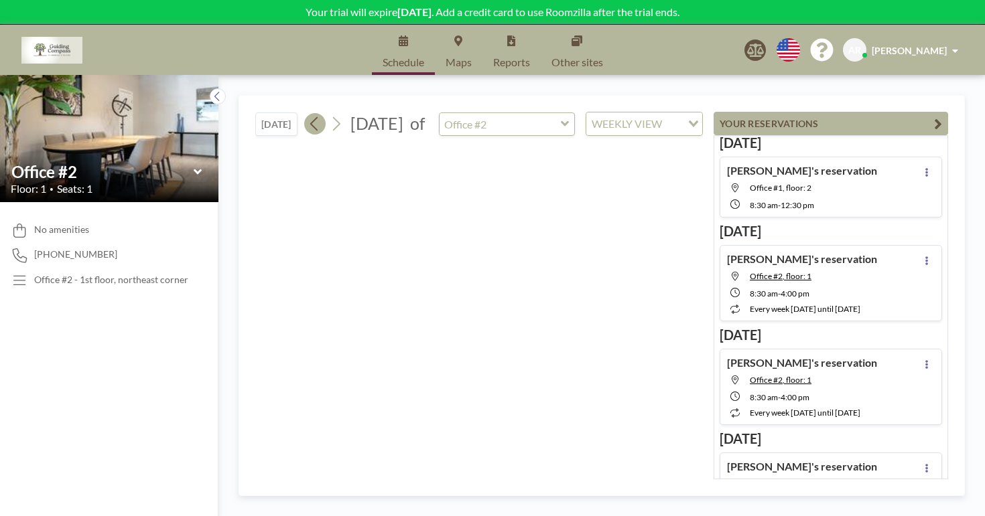
click at [310, 117] on icon at bounding box center [313, 124] width 7 height 14
click at [194, 165] on icon at bounding box center [198, 171] width 9 height 13
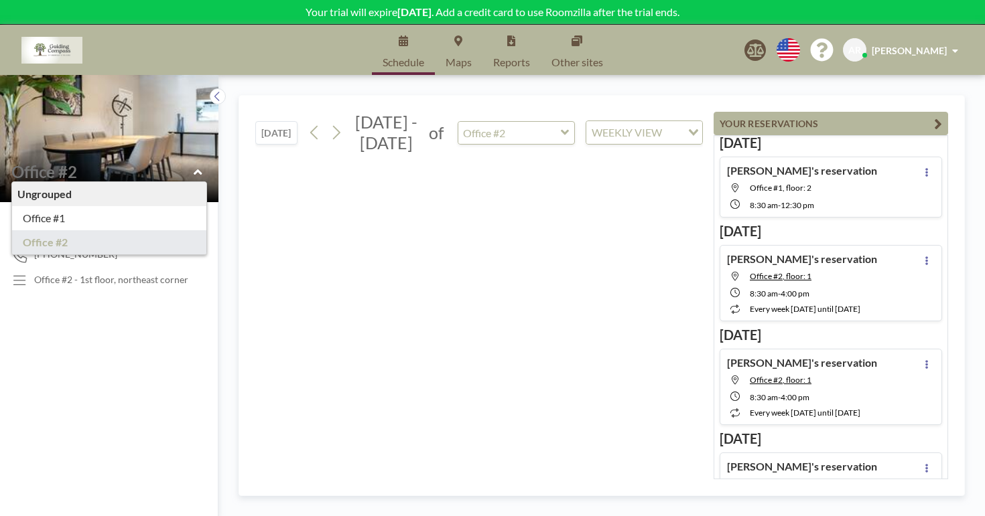
type input "Office #1"
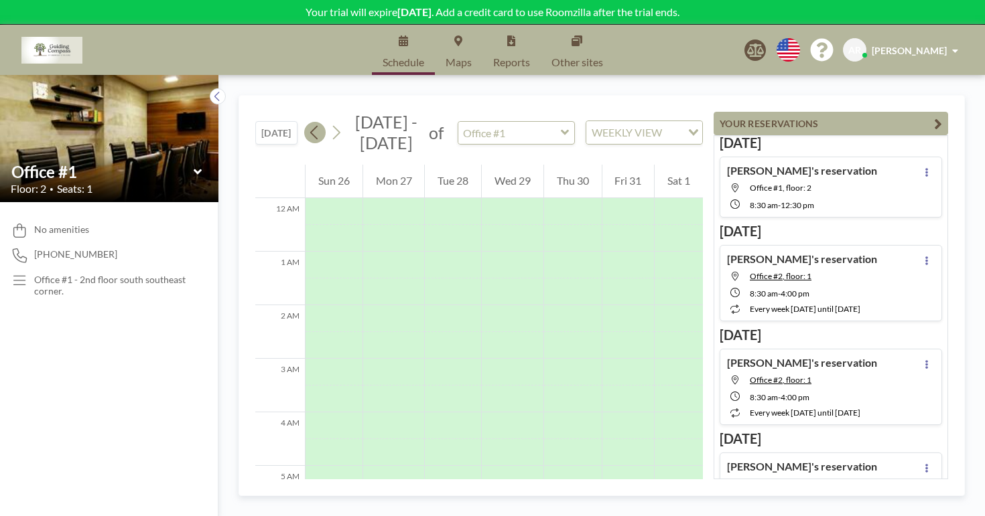
click at [308, 123] on icon at bounding box center [314, 133] width 13 height 20
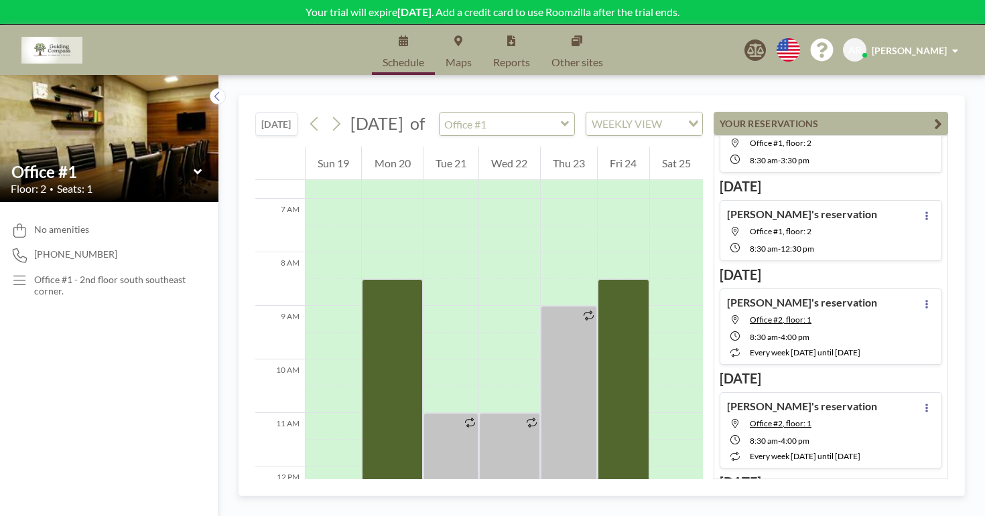
scroll to position [0, 0]
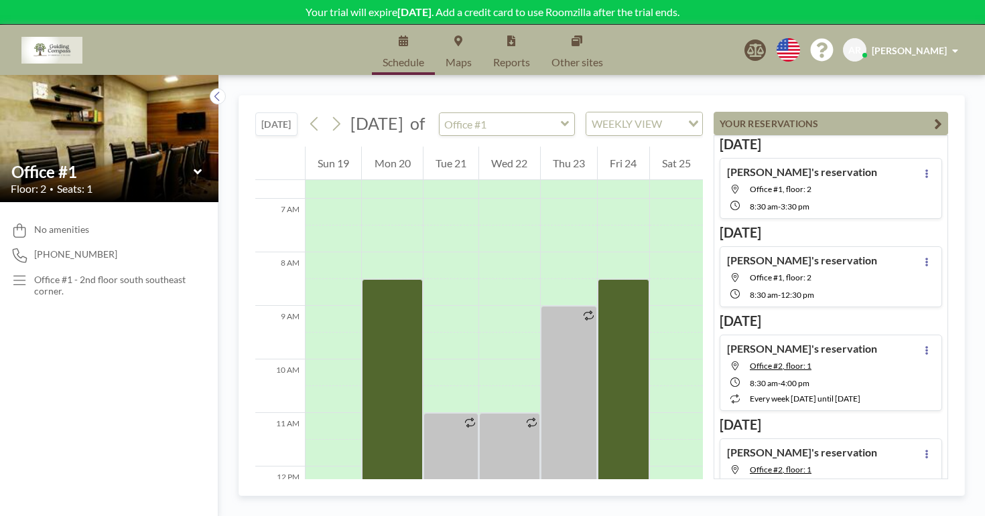
click at [869, 158] on div "[PERSON_NAME]'s reservation Office #1, floor: 2 8:30 AM - 3:30 PM" at bounding box center [830, 188] width 222 height 61
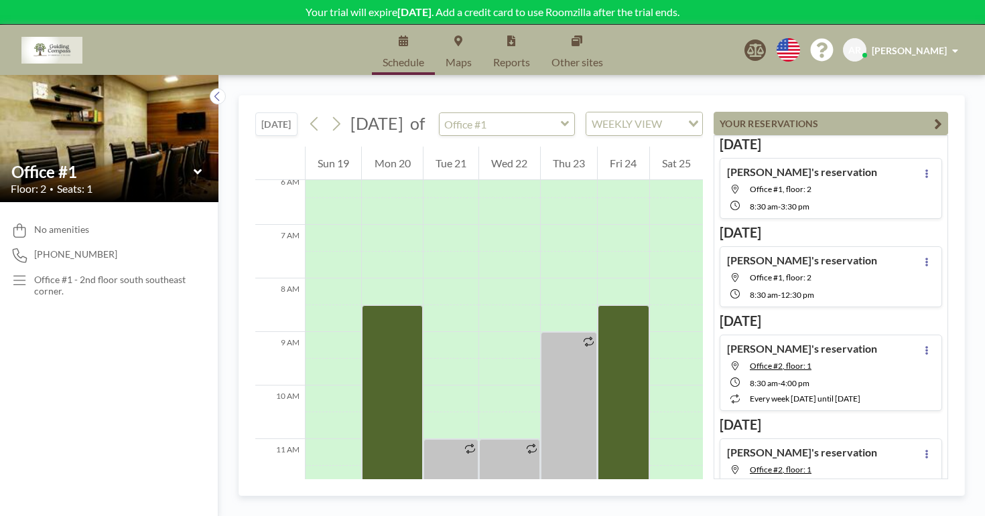
scroll to position [348, 0]
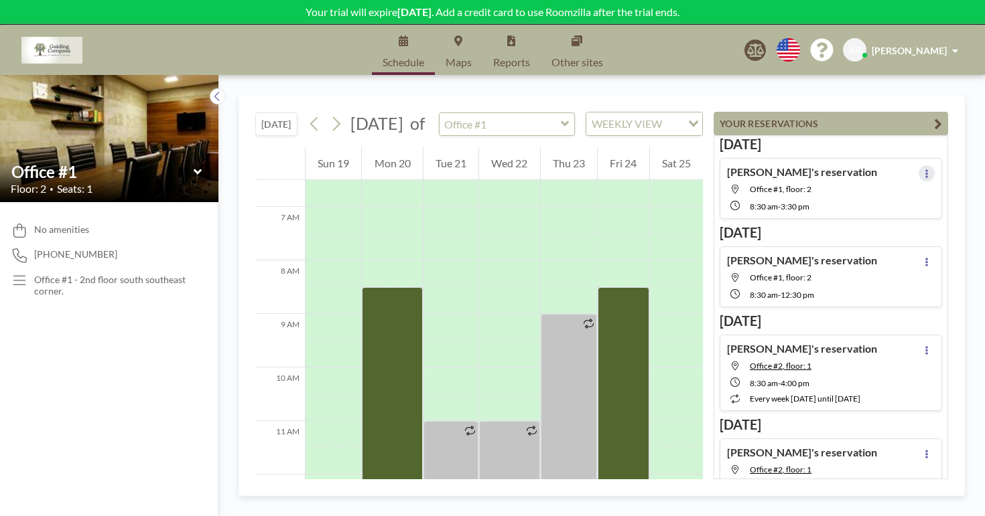
click at [928, 169] on icon at bounding box center [926, 173] width 3 height 9
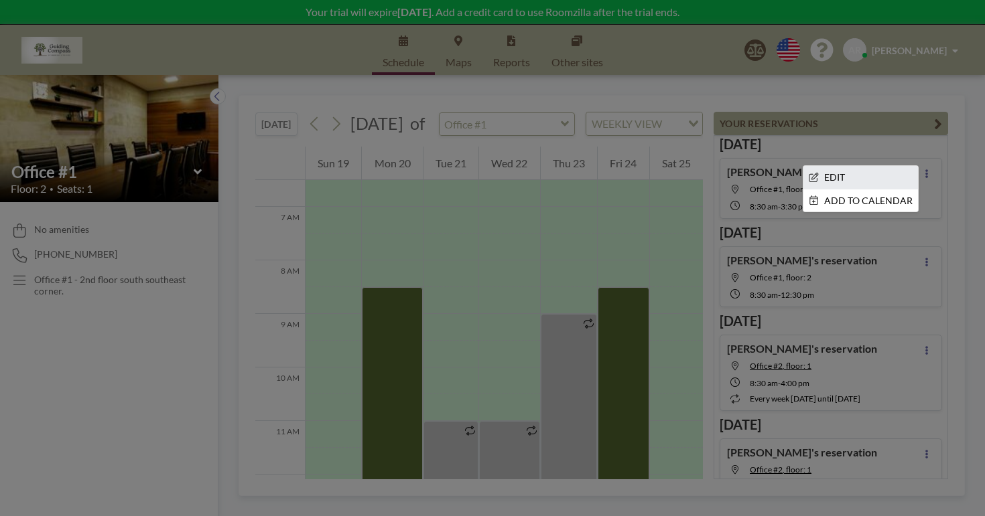
click at [898, 166] on li "EDIT" at bounding box center [860, 177] width 115 height 23
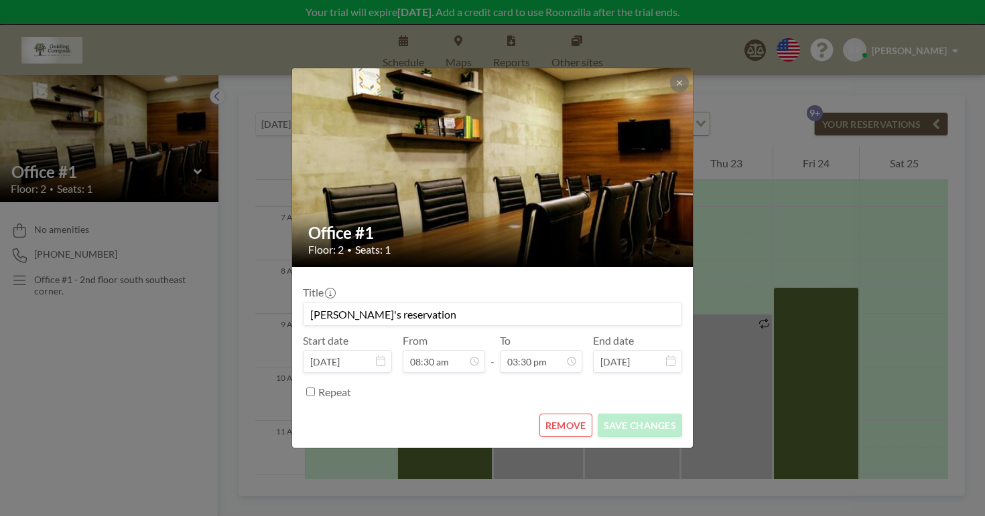
scroll to position [663, 0]
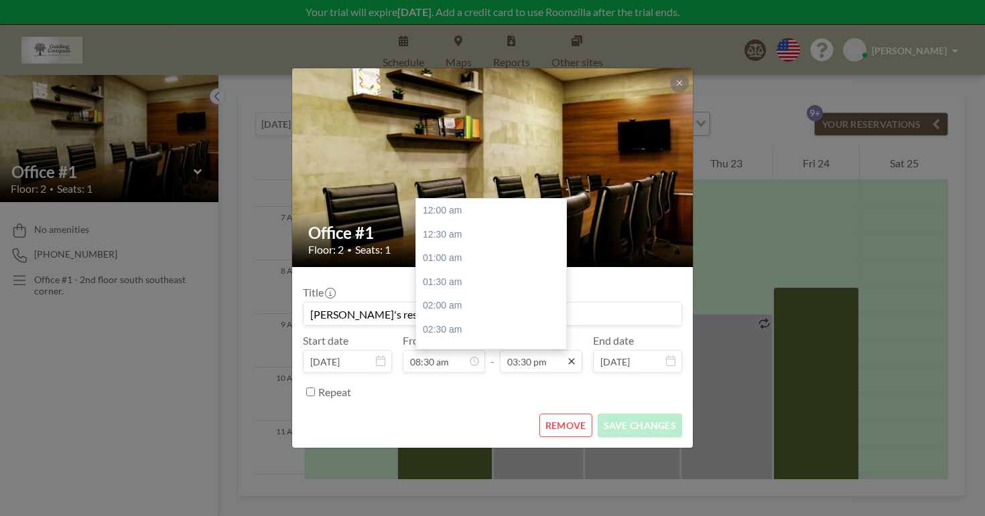
click at [566, 356] on icon at bounding box center [571, 361] width 11 height 11
click at [466, 301] on div "01:00 pm" at bounding box center [491, 313] width 150 height 24
type input "01:00 pm"
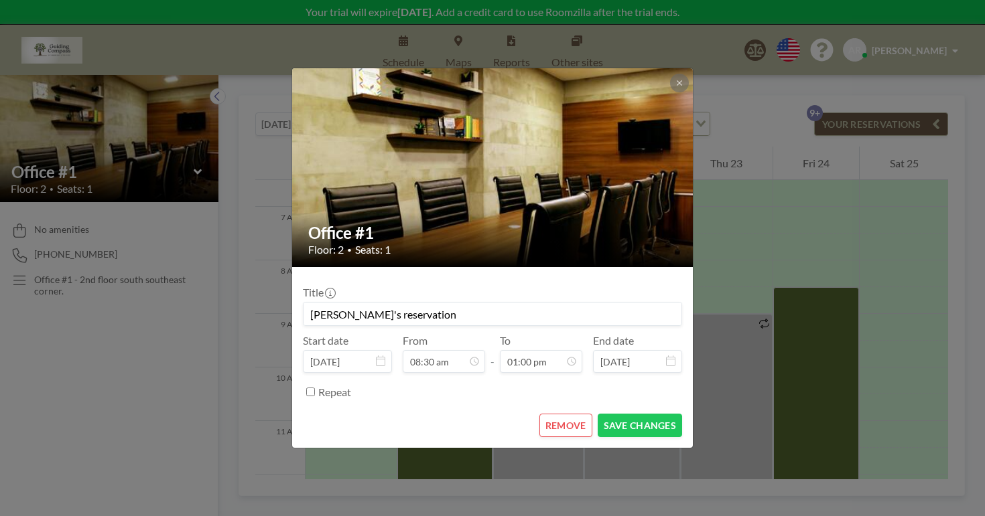
click at [627, 405] on form "Title [PERSON_NAME]'s reservation Start date [DATE] From 08:30 am - To 01:00 pm…" at bounding box center [492, 357] width 401 height 181
click at [627, 403] on form "Title [PERSON_NAME]'s reservation Start date [DATE] From 08:30 am - To 01:00 pm…" at bounding box center [492, 357] width 401 height 181
click at [627, 414] on button "SAVE CHANGES" at bounding box center [639, 425] width 84 height 23
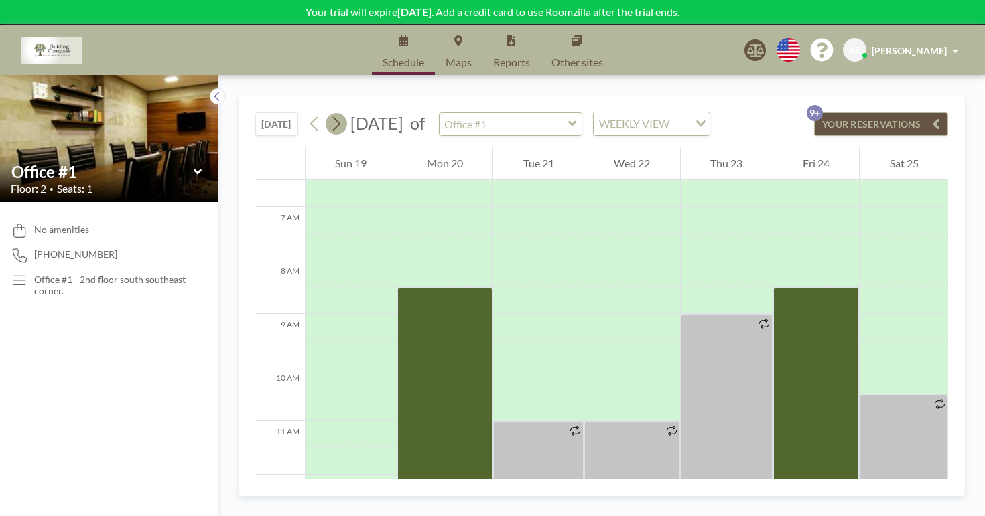
click at [333, 117] on icon at bounding box center [336, 124] width 7 height 14
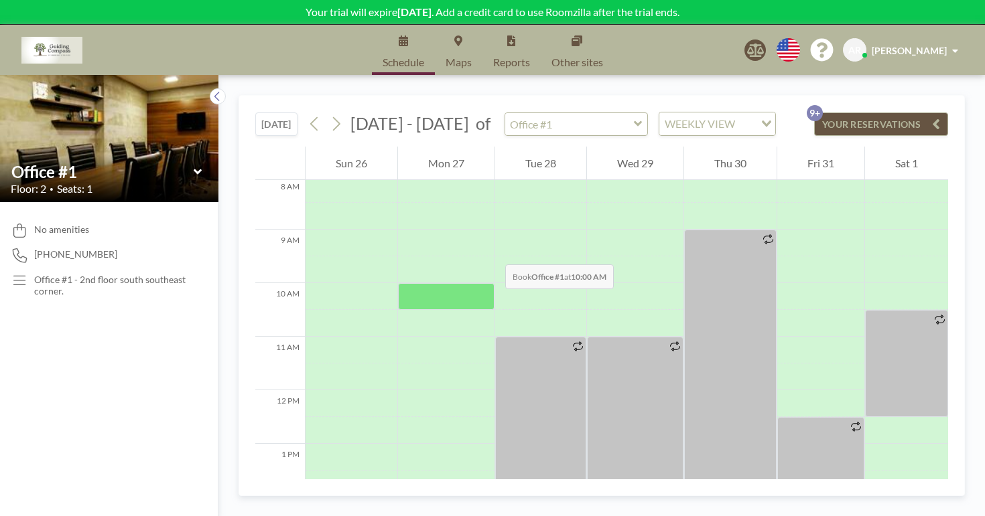
scroll to position [351, 0]
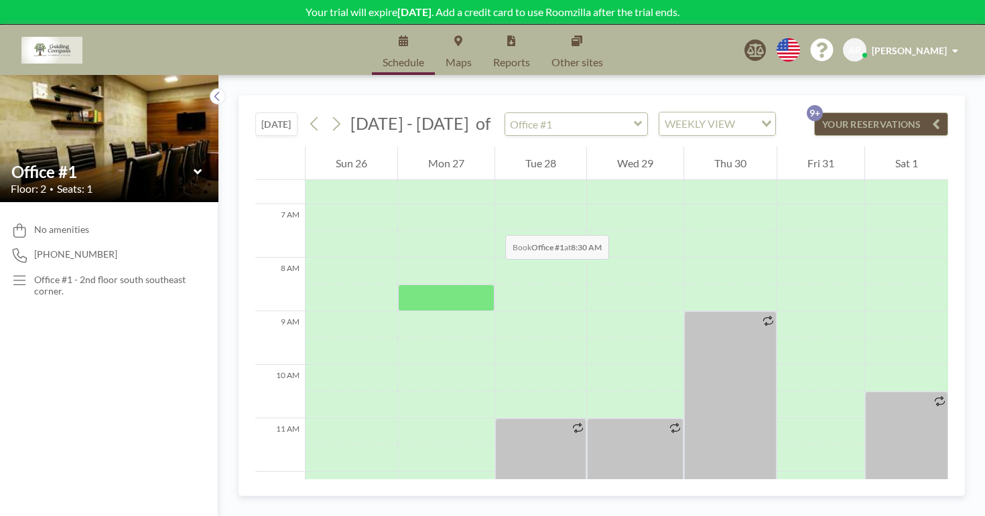
click at [398, 285] on div at bounding box center [446, 298] width 96 height 27
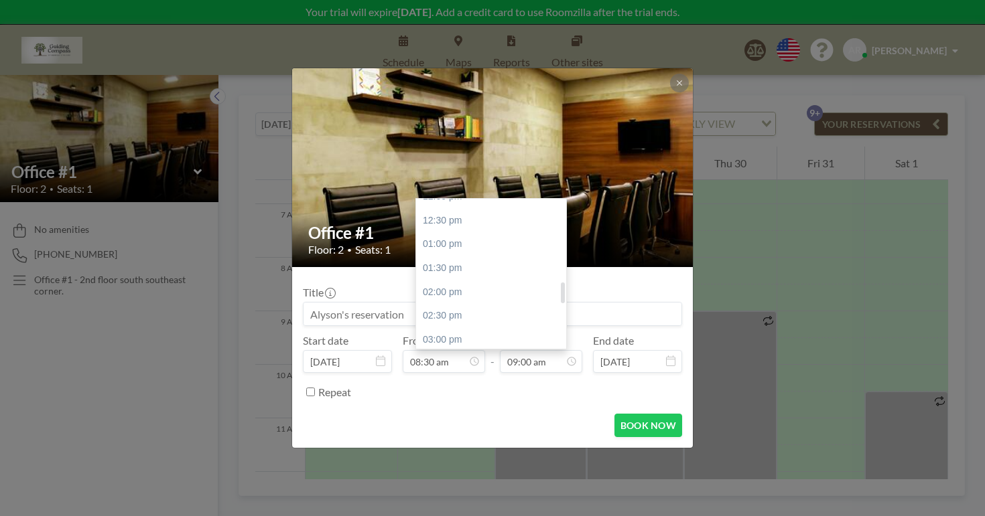
scroll to position [587, 0]
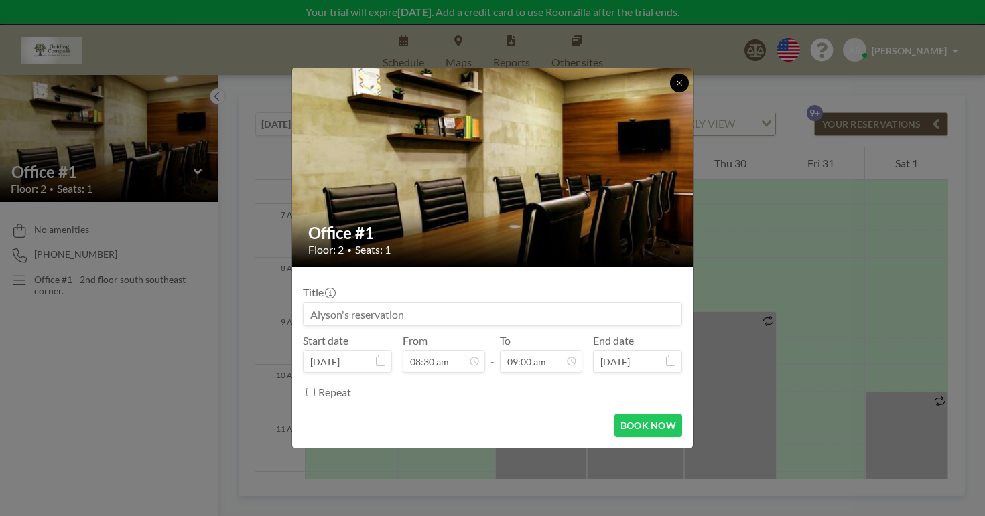
click at [675, 87] on icon at bounding box center [679, 83] width 8 height 8
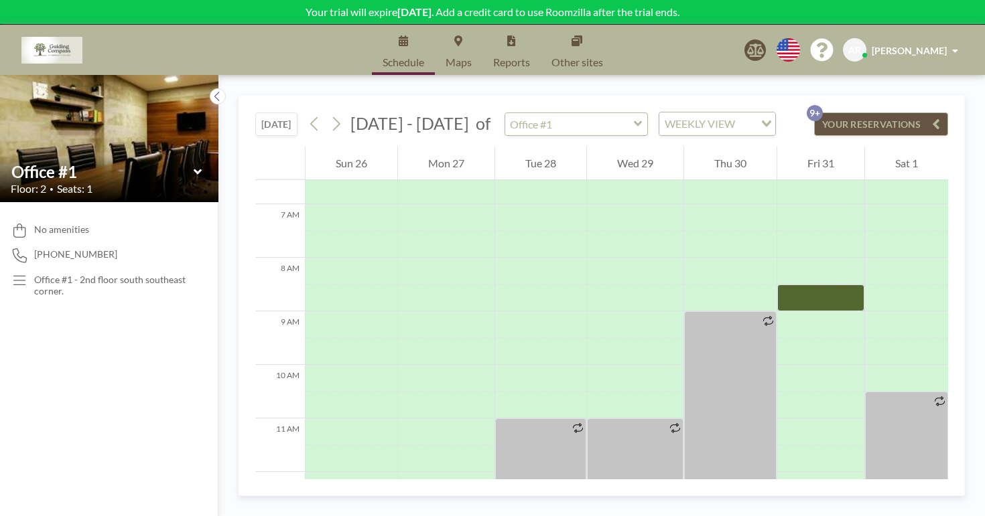
click at [800, 285] on div at bounding box center [820, 298] width 87 height 27
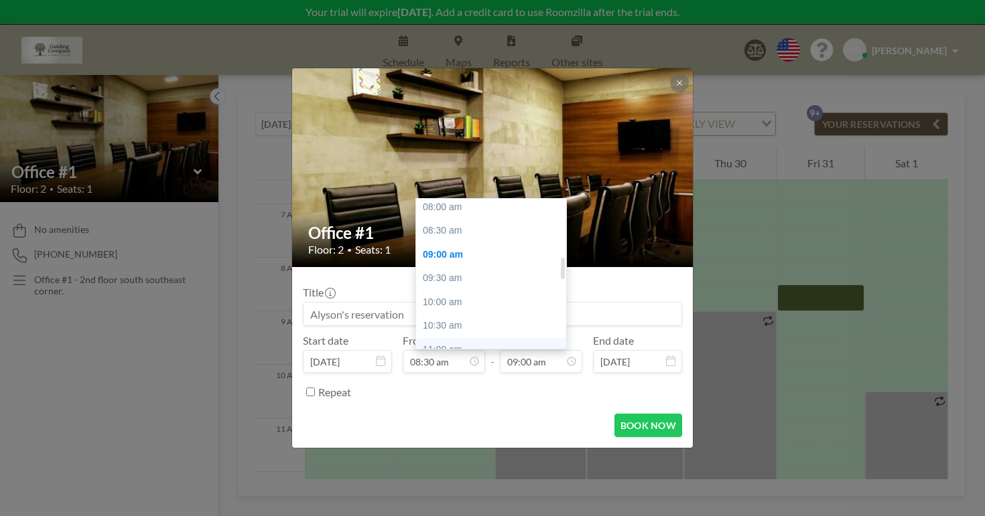
scroll to position [419, 0]
click at [471, 376] on div "12:30 pm" at bounding box center [491, 388] width 150 height 24
type input "12:30 pm"
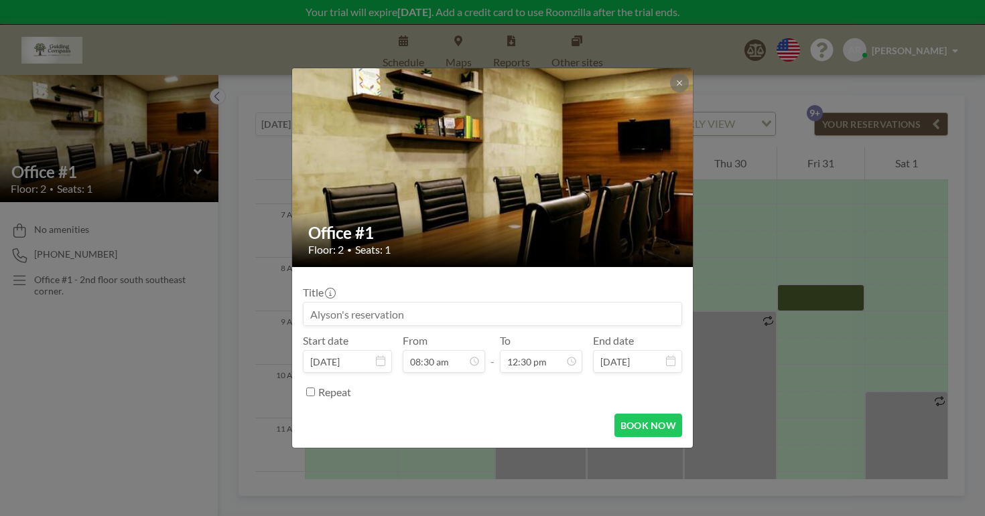
scroll to position [535, 0]
click at [614, 414] on button "BOOK NOW" at bounding box center [648, 425] width 68 height 23
